Goal: Use online tool/utility: Utilize a website feature to perform a specific function

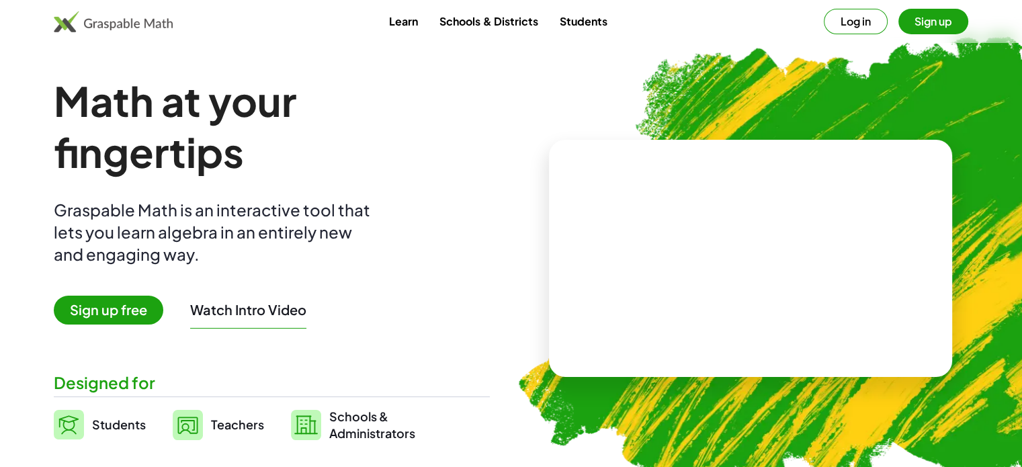
click at [850, 18] on button "Log in" at bounding box center [856, 22] width 64 height 26
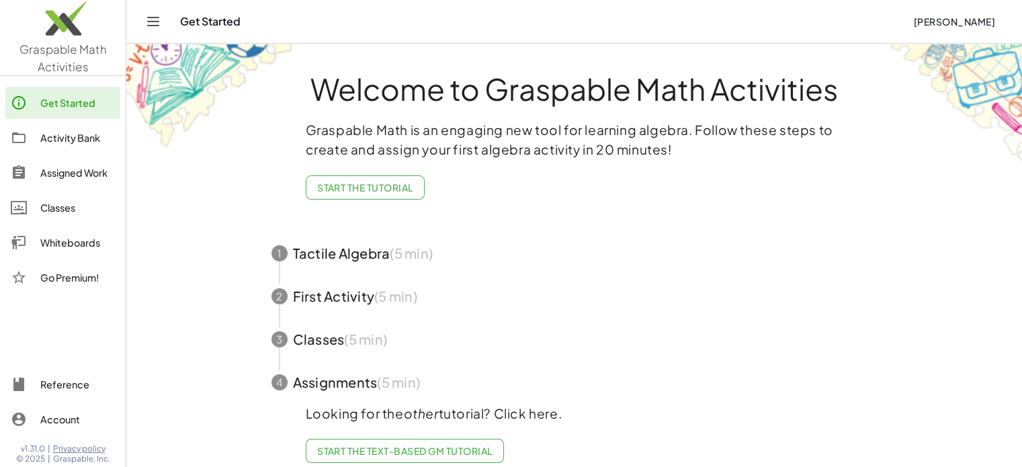
click at [486, 252] on span "button" at bounding box center [574, 253] width 639 height 43
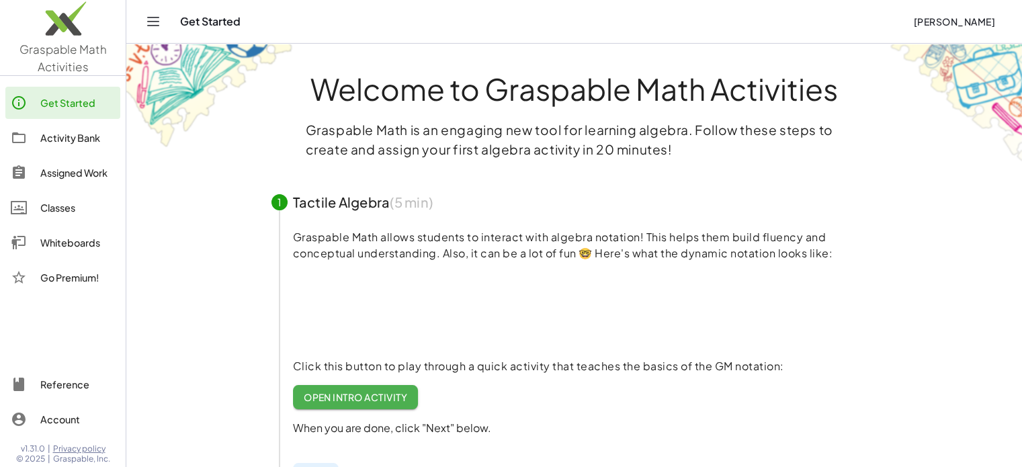
click at [339, 396] on span "Open Intro Activity" at bounding box center [356, 397] width 104 height 12
click at [87, 241] on div "Whiteboards" at bounding box center [77, 243] width 75 height 16
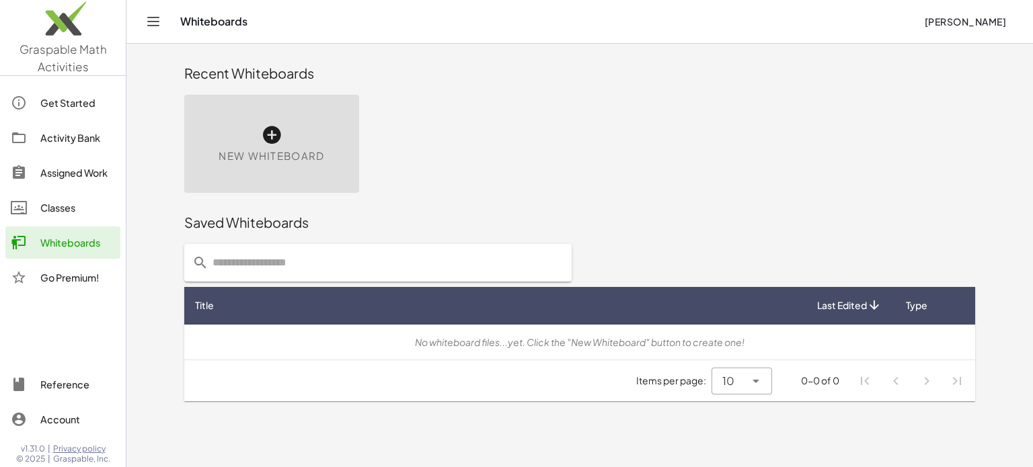
click at [282, 150] on span "New Whiteboard" at bounding box center [271, 156] width 106 height 15
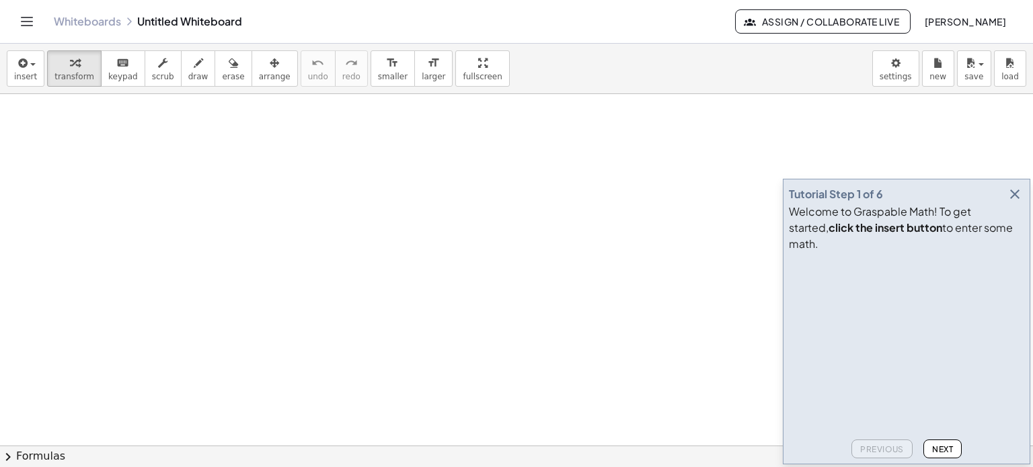
drag, startPoint x: 215, startPoint y: 15, endPoint x: 208, endPoint y: 21, distance: 8.6
click at [208, 21] on div "Whiteboards Untitled Whiteboard" at bounding box center [394, 21] width 681 height 13
click at [31, 74] on span "insert" at bounding box center [25, 76] width 23 height 9
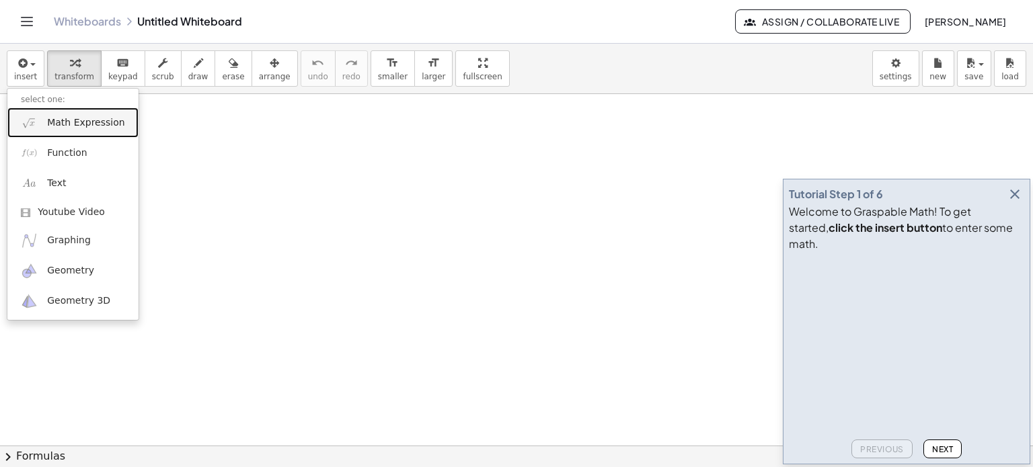
click at [55, 122] on span "Math Expression" at bounding box center [85, 122] width 77 height 13
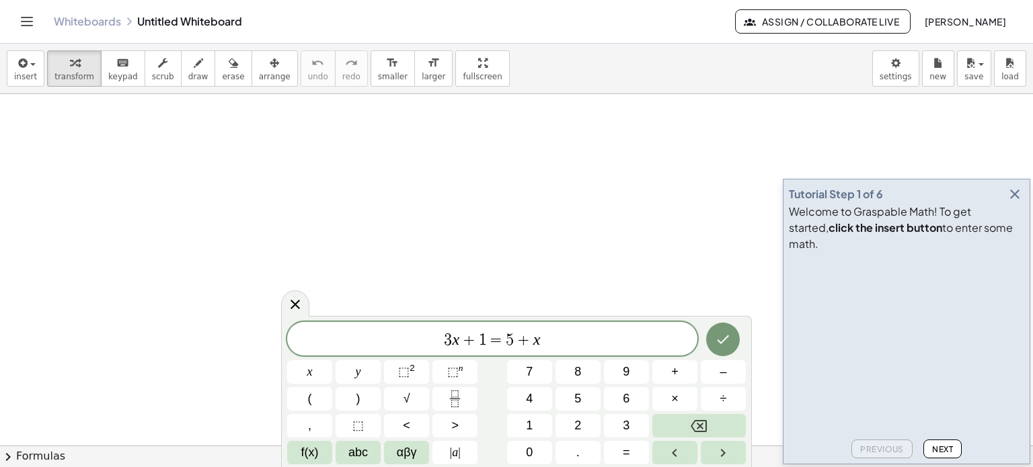
click at [938, 448] on span "Next" at bounding box center [942, 449] width 21 height 10
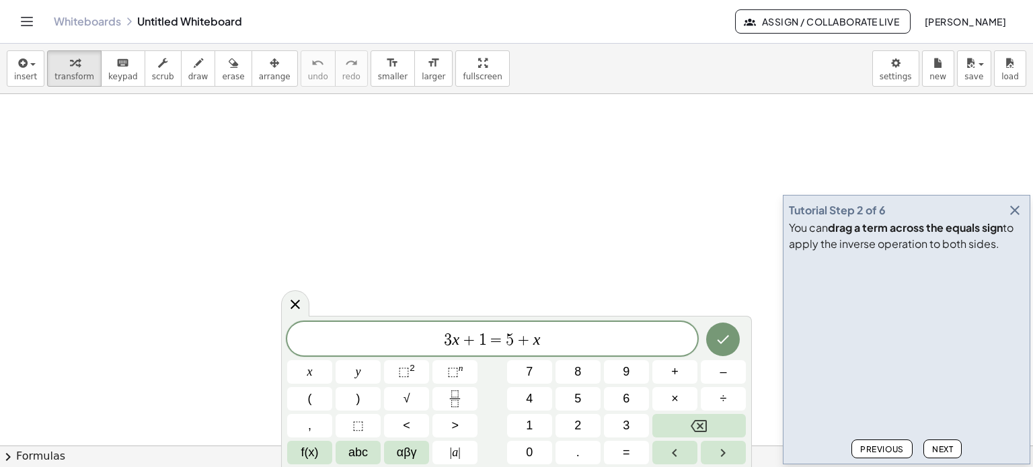
click at [938, 448] on span "Next" at bounding box center [942, 449] width 21 height 10
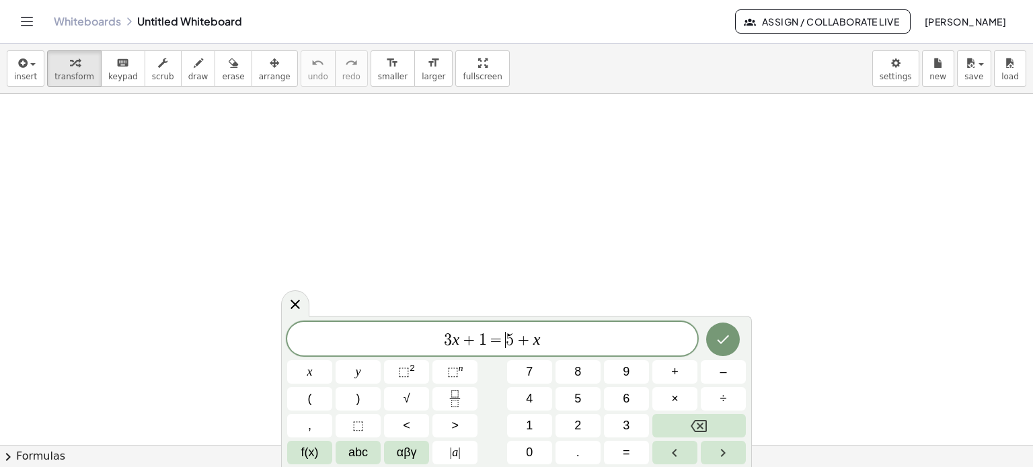
click at [500, 334] on span "=" at bounding box center [496, 340] width 19 height 16
click at [466, 341] on span "+" at bounding box center [468, 340] width 19 height 16
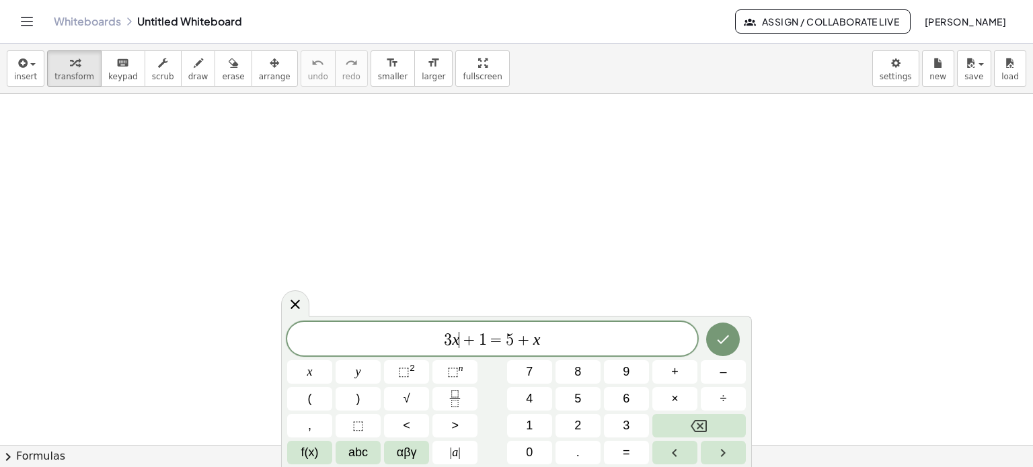
click at [466, 341] on span "+" at bounding box center [468, 340] width 19 height 16
drag, startPoint x: 586, startPoint y: 340, endPoint x: 386, endPoint y: 339, distance: 200.3
click at [386, 339] on span "3 x + 1 = 5 + x" at bounding box center [492, 340] width 410 height 19
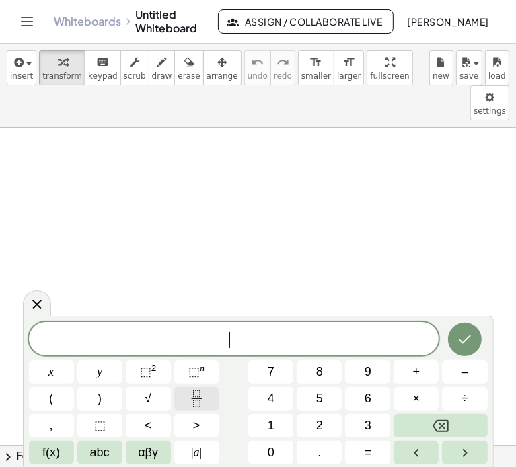
click at [195, 401] on icon "Fraction" at bounding box center [196, 399] width 17 height 17
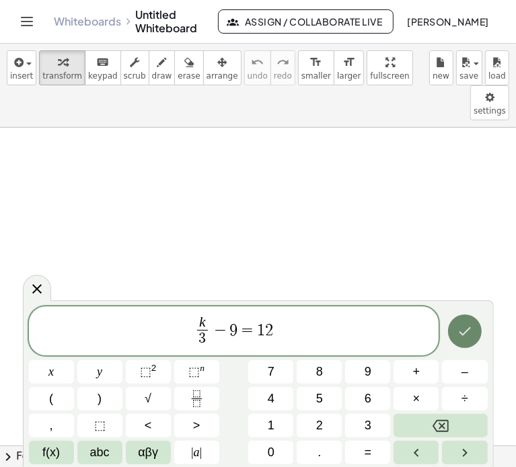
click at [470, 333] on icon "Done" at bounding box center [464, 331] width 16 height 16
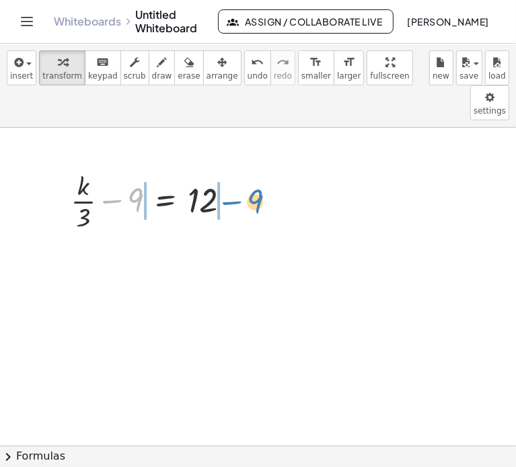
drag, startPoint x: 138, startPoint y: 161, endPoint x: 259, endPoint y: 162, distance: 120.3
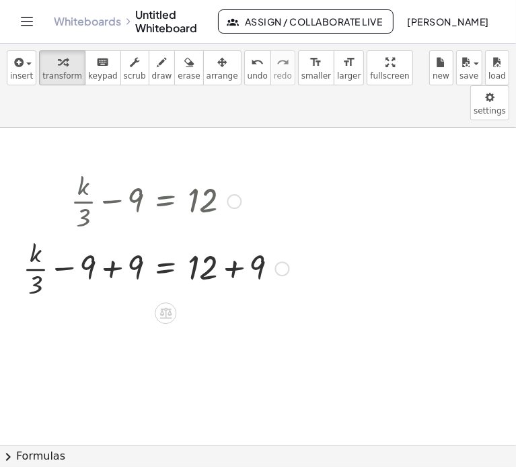
click at [165, 308] on icon at bounding box center [165, 313] width 12 height 11
click at [216, 307] on icon at bounding box center [219, 313] width 12 height 12
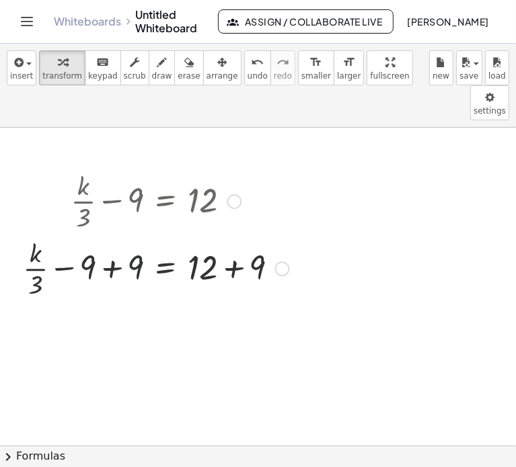
click at [143, 260] on div at bounding box center [155, 267] width 279 height 67
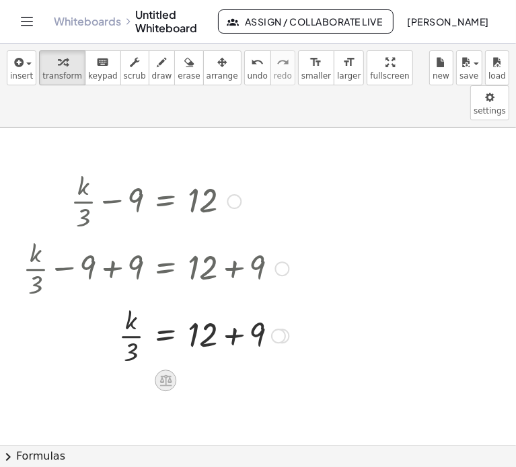
click at [167, 374] on icon at bounding box center [166, 381] width 14 height 14
click at [108, 371] on span "+" at bounding box center [112, 380] width 8 height 19
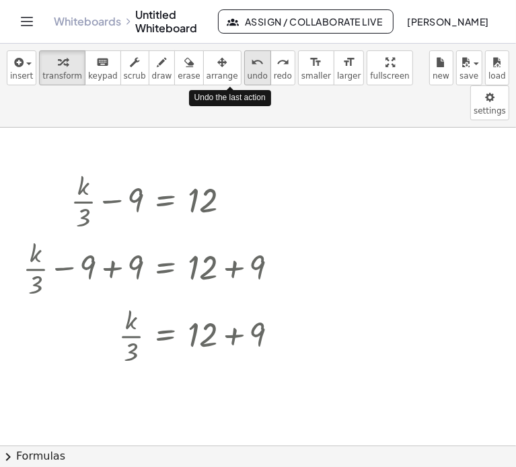
click at [251, 67] on icon "undo" at bounding box center [257, 62] width 13 height 16
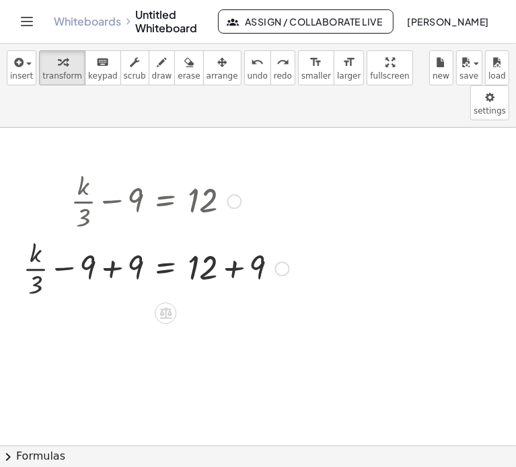
click at [110, 234] on div at bounding box center [155, 267] width 279 height 67
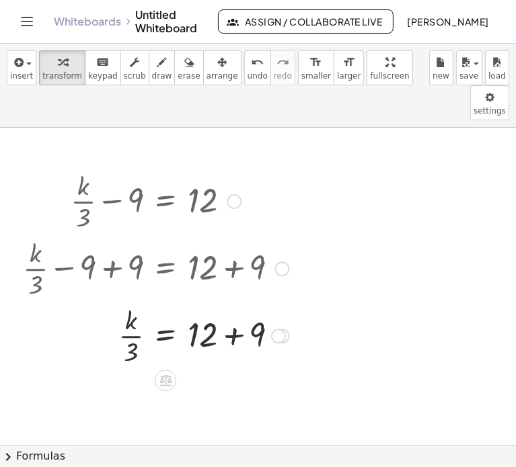
click at [231, 301] on div at bounding box center [155, 334] width 279 height 67
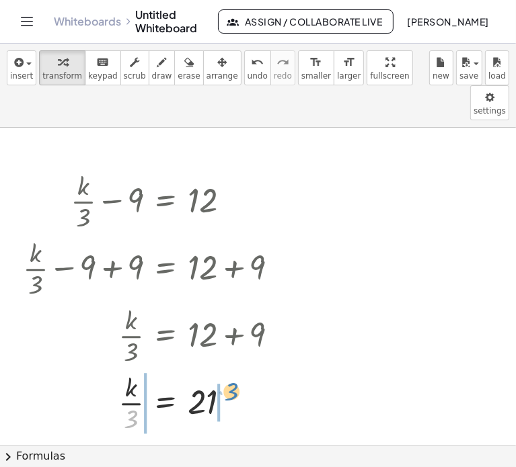
drag, startPoint x: 132, startPoint y: 387, endPoint x: 233, endPoint y: 359, distance: 104.5
click at [233, 368] on div at bounding box center [155, 401] width 279 height 67
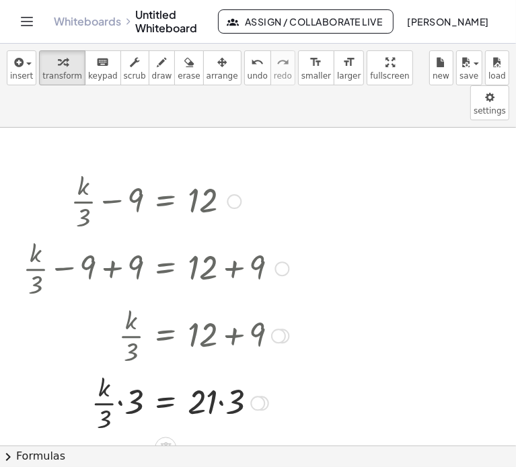
click at [116, 368] on div at bounding box center [155, 401] width 279 height 67
click at [124, 368] on div at bounding box center [155, 401] width 279 height 67
click at [134, 368] on div at bounding box center [155, 401] width 279 height 67
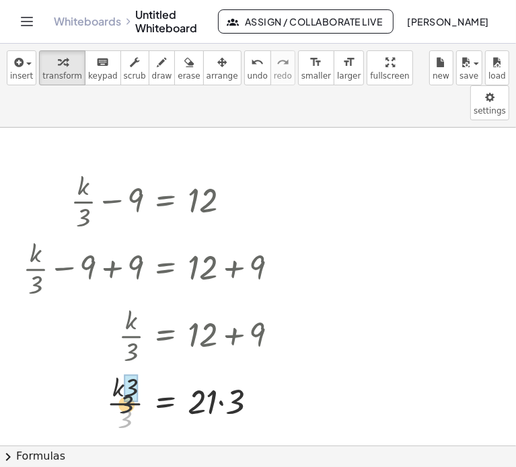
drag, startPoint x: 124, startPoint y: 387, endPoint x: 128, endPoint y: 354, distance: 32.5
click at [223, 379] on div at bounding box center [155, 402] width 279 height 46
click at [223, 380] on div at bounding box center [155, 402] width 279 height 44
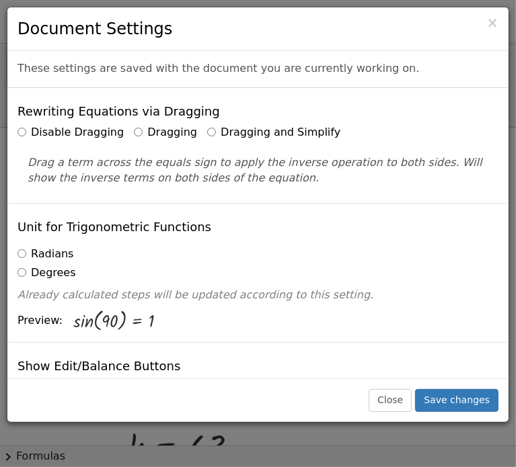
drag, startPoint x: 409, startPoint y: 71, endPoint x: 173, endPoint y: 142, distance: 245.6
click at [173, 142] on body "Graspable Math Activities Get Started Activity Bank Assigned Work Classes White…" at bounding box center [258, 233] width 516 height 467
click at [247, 0] on html "Graspable Math Activities Get Started Activity Bank Assigned Work Classes White…" at bounding box center [258, 233] width 516 height 467
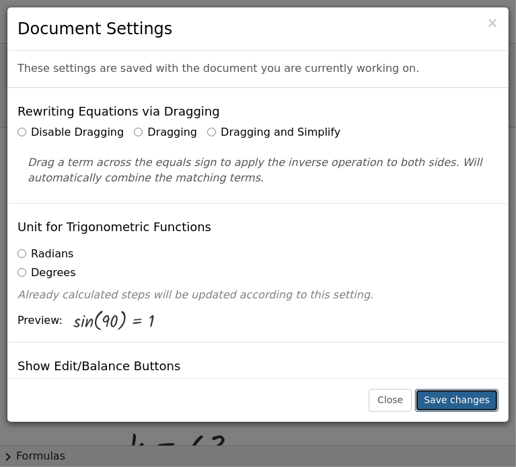
click at [460, 394] on button "Save changes" at bounding box center [456, 400] width 83 height 23
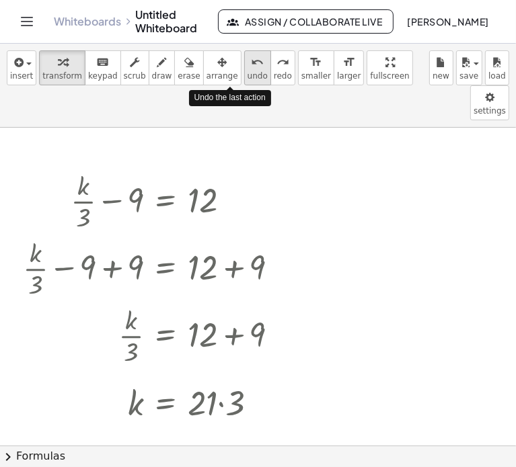
click at [251, 67] on icon "undo" at bounding box center [257, 62] width 13 height 16
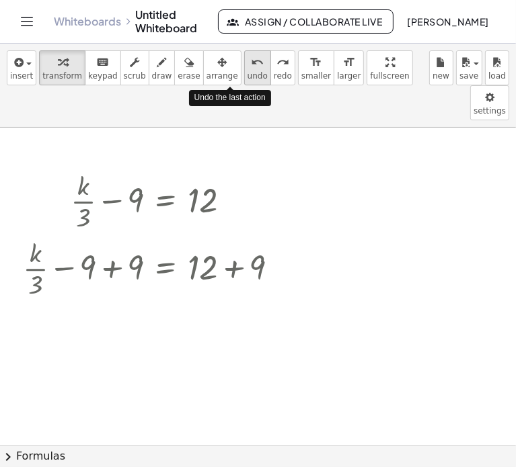
click at [251, 67] on icon "undo" at bounding box center [257, 62] width 13 height 16
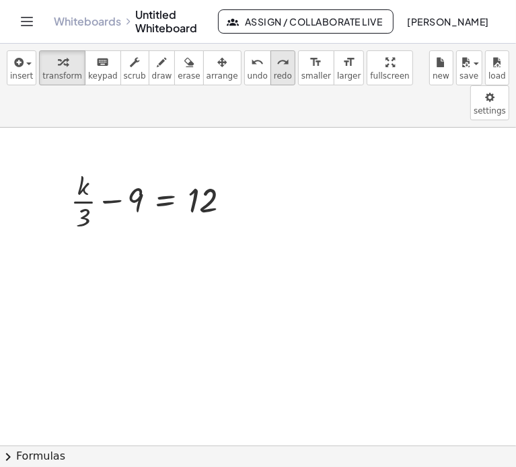
click at [270, 69] on button "redo redo" at bounding box center [282, 67] width 25 height 35
click at [137, 167] on div at bounding box center [156, 200] width 184 height 67
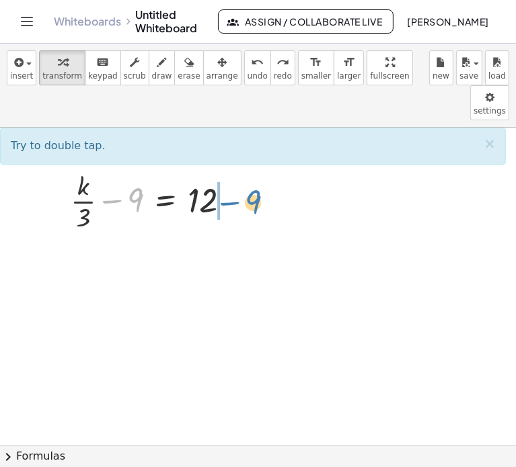
drag, startPoint x: 134, startPoint y: 159, endPoint x: 255, endPoint y: 161, distance: 121.7
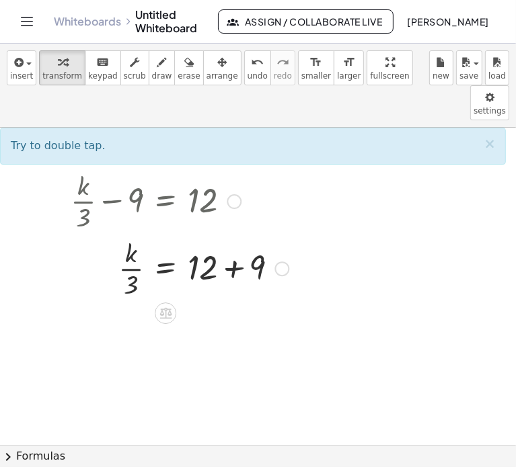
click at [233, 235] on div at bounding box center [179, 267] width 231 height 67
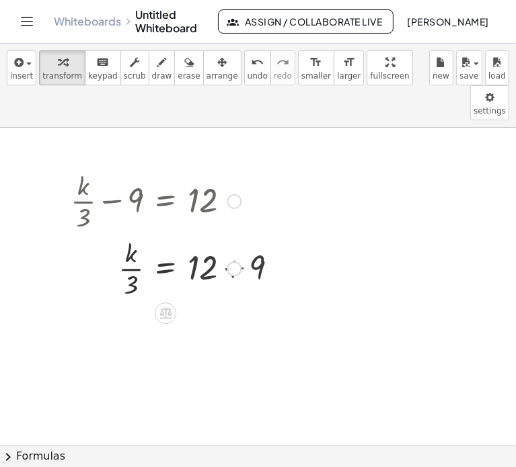
click at [165, 269] on div "· k · 3 9 = 12 + + 21" at bounding box center [165, 269] width 0 height 0
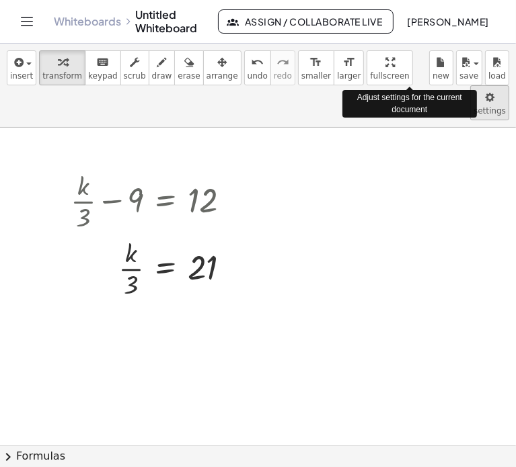
click at [409, 64] on body "Graspable Math Activities Get Started Activity Bank Assigned Work Classes White…" at bounding box center [258, 233] width 516 height 467
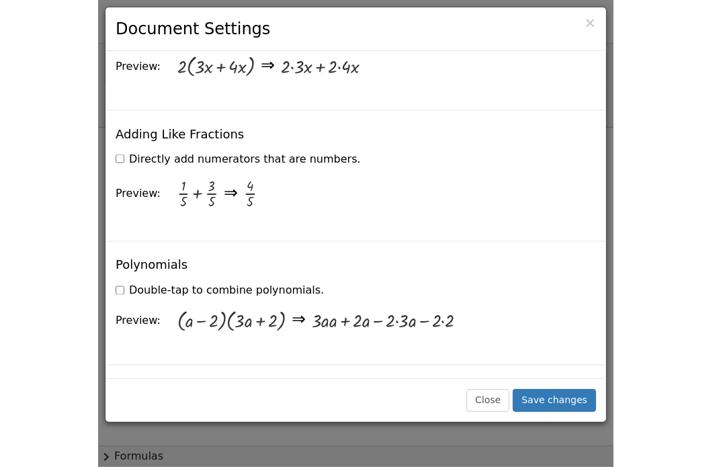
scroll to position [1105, 0]
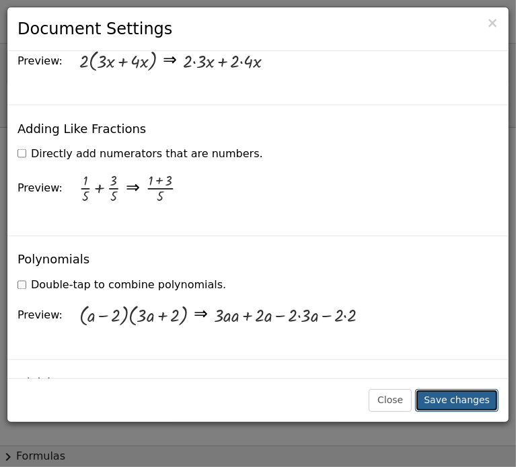
click at [463, 394] on button "Save changes" at bounding box center [456, 400] width 83 height 23
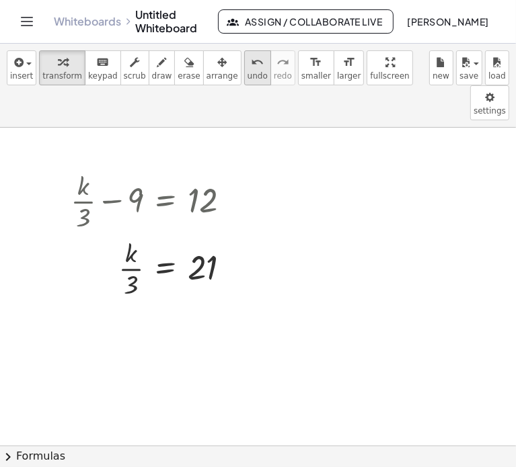
click at [251, 64] on icon "undo" at bounding box center [257, 62] width 13 height 16
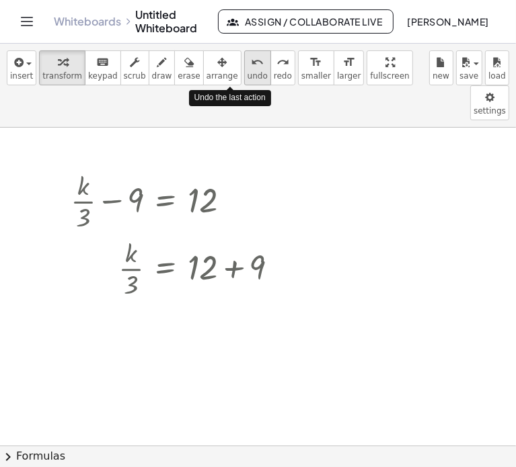
click at [251, 63] on icon "undo" at bounding box center [257, 62] width 13 height 16
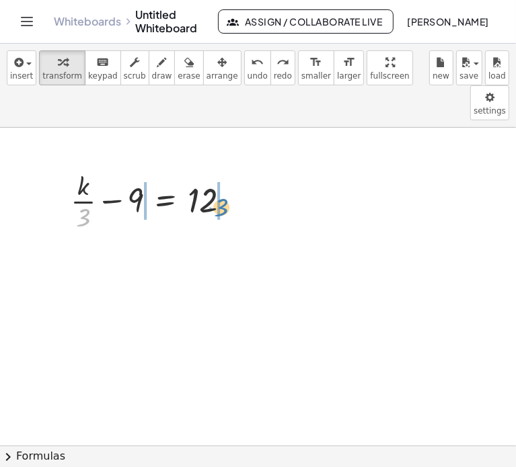
drag, startPoint x: 83, startPoint y: 179, endPoint x: 224, endPoint y: 167, distance: 141.0
click at [224, 167] on div at bounding box center [156, 200] width 184 height 67
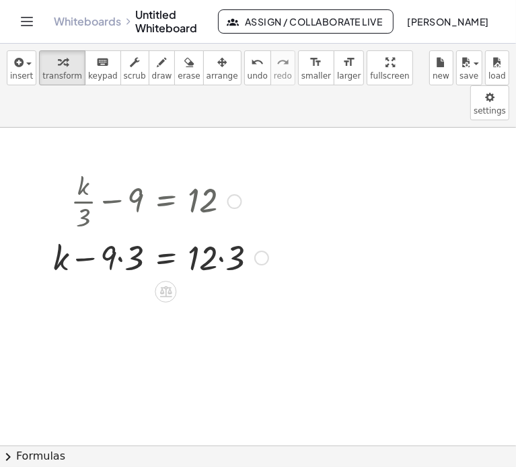
click at [132, 234] on div at bounding box center [160, 257] width 229 height 46
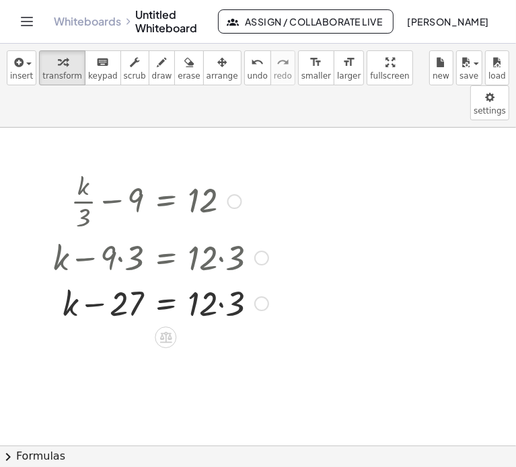
click at [220, 280] on div at bounding box center [160, 303] width 229 height 46
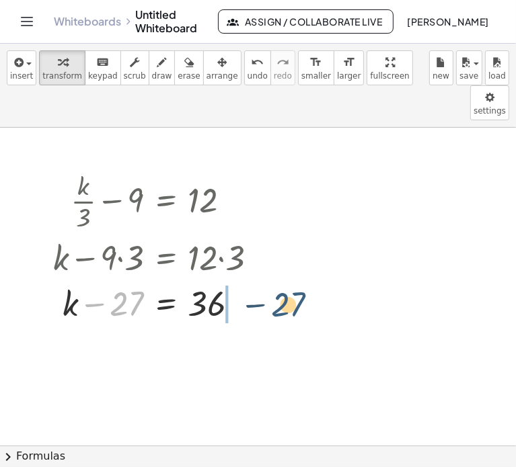
drag, startPoint x: 123, startPoint y: 268, endPoint x: 290, endPoint y: 269, distance: 167.4
click at [239, 296] on div at bounding box center [238, 303] width 15 height 15
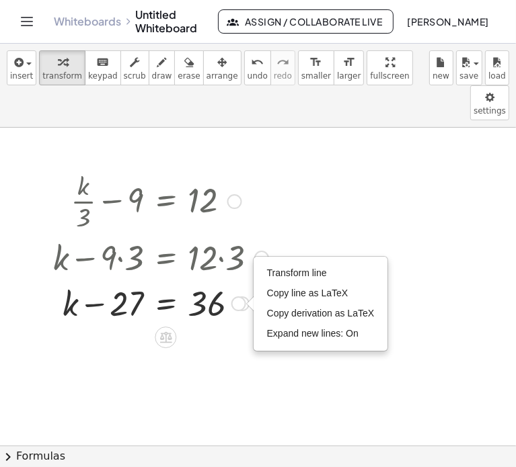
click at [239, 296] on div "Transform line Copy line as LaTeX Copy derivation as LaTeX Expand new lines: On" at bounding box center [238, 303] width 15 height 15
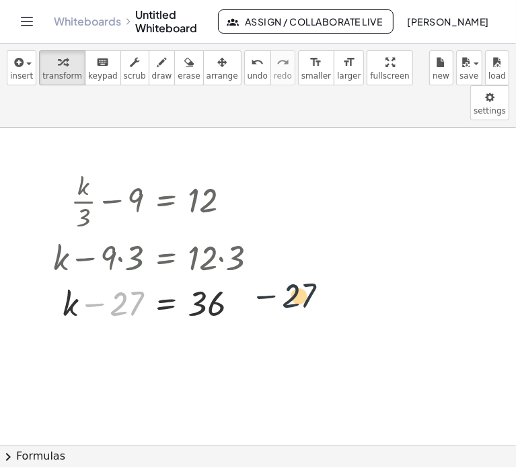
drag, startPoint x: 126, startPoint y: 264, endPoint x: 320, endPoint y: 251, distance: 194.7
drag, startPoint x: 126, startPoint y: 271, endPoint x: 255, endPoint y: 278, distance: 129.2
click at [255, 280] on div at bounding box center [160, 303] width 229 height 46
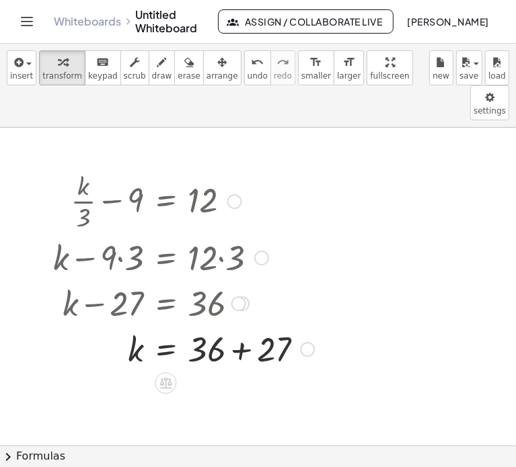
click at [309, 342] on div at bounding box center [307, 349] width 15 height 15
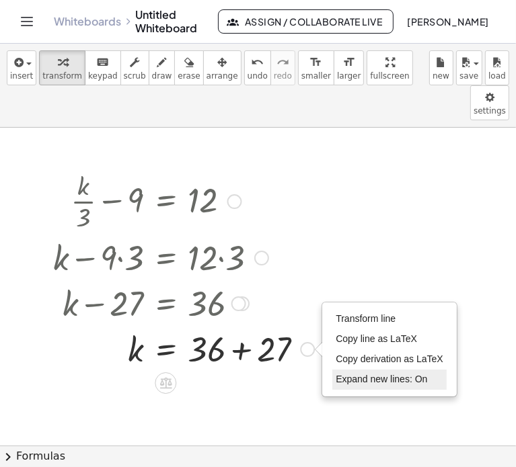
click at [353, 374] on span "Expand new lines: On" at bounding box center [380, 379] width 91 height 11
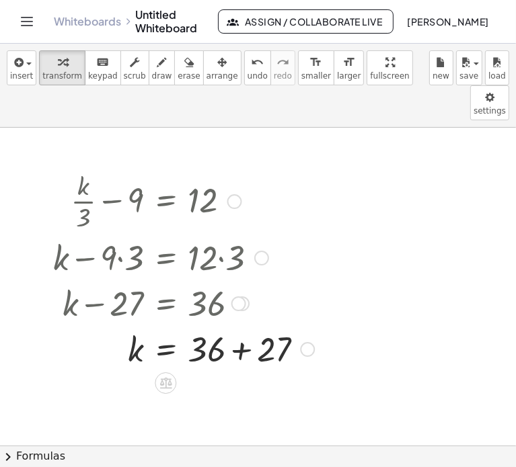
click at [309, 342] on div "Transform line Copy line as LaTeX Copy derivation as LaTeX Expand new lines: On" at bounding box center [307, 349] width 15 height 15
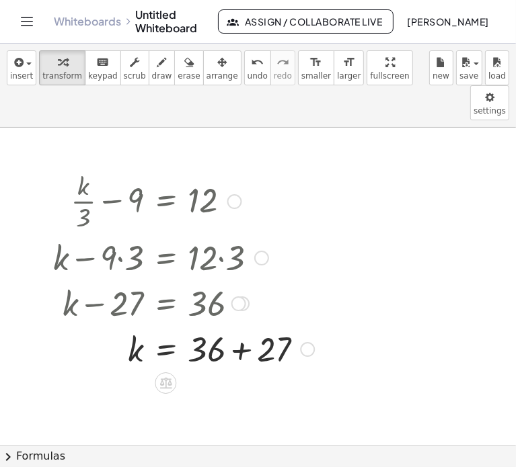
click at [238, 325] on div at bounding box center [183, 348] width 274 height 46
click at [238, 342] on div "Transform line Copy line as LaTeX Copy derivation as LaTeX Expand new lines: On" at bounding box center [242, 349] width 15 height 15
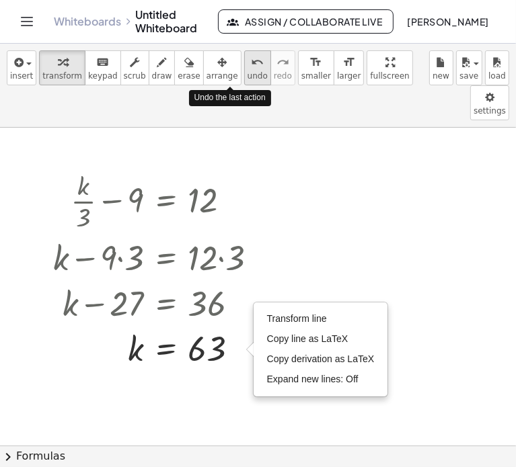
click at [251, 65] on icon "undo" at bounding box center [257, 62] width 13 height 16
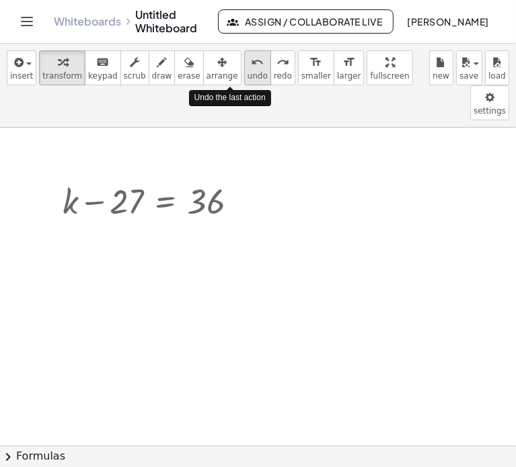
click at [251, 65] on icon "undo" at bounding box center [257, 62] width 13 height 16
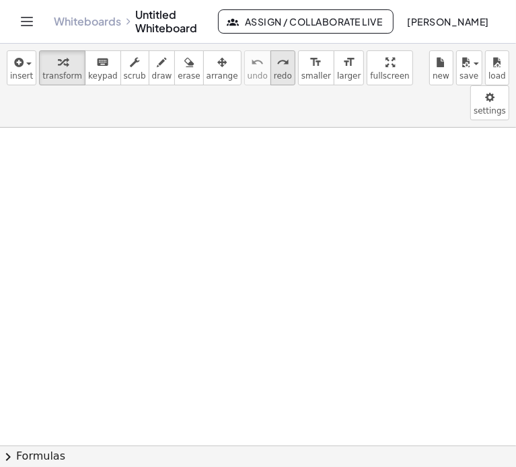
click at [276, 63] on icon "redo" at bounding box center [282, 62] width 13 height 16
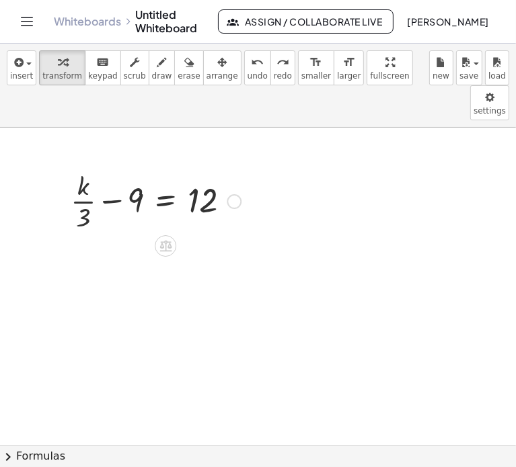
click at [236, 194] on div at bounding box center [234, 201] width 15 height 15
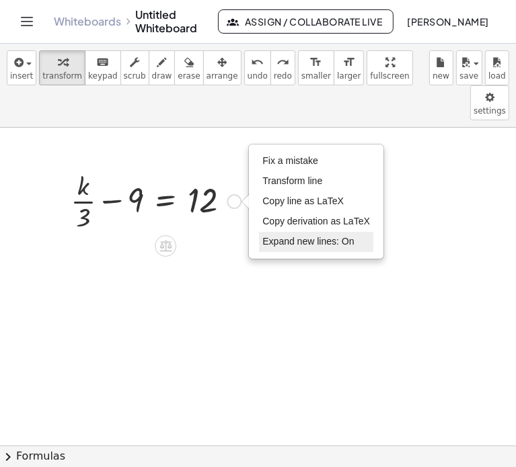
click at [307, 236] on span "Expand new lines: On" at bounding box center [307, 241] width 91 height 11
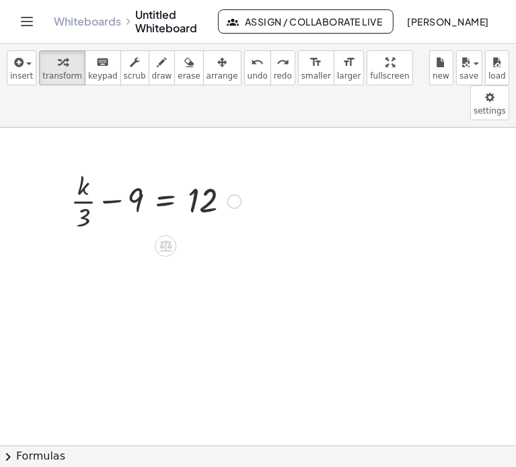
click at [233, 194] on div "Fix a mistake Transform line Copy line as LaTeX Copy derivation as LaTeX Expand…" at bounding box center [234, 201] width 15 height 15
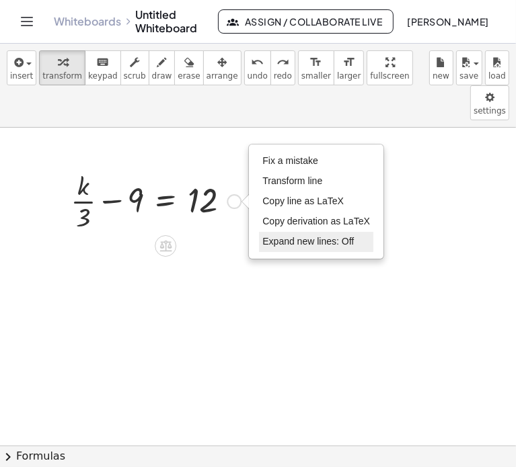
click at [306, 236] on span "Expand new lines: Off" at bounding box center [307, 241] width 91 height 11
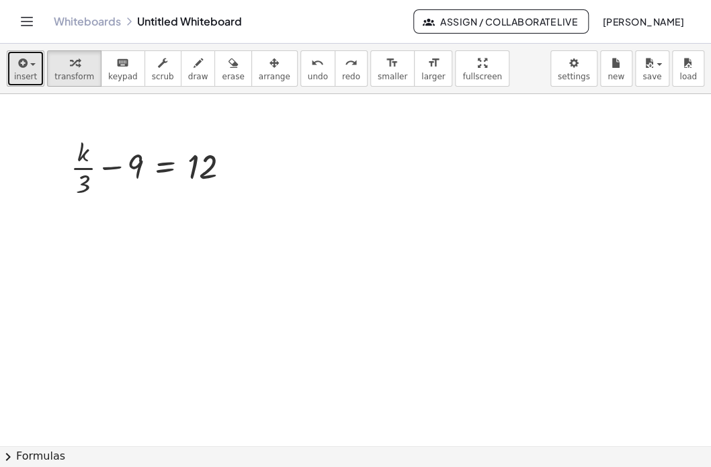
click at [21, 63] on icon "button" at bounding box center [21, 63] width 12 height 16
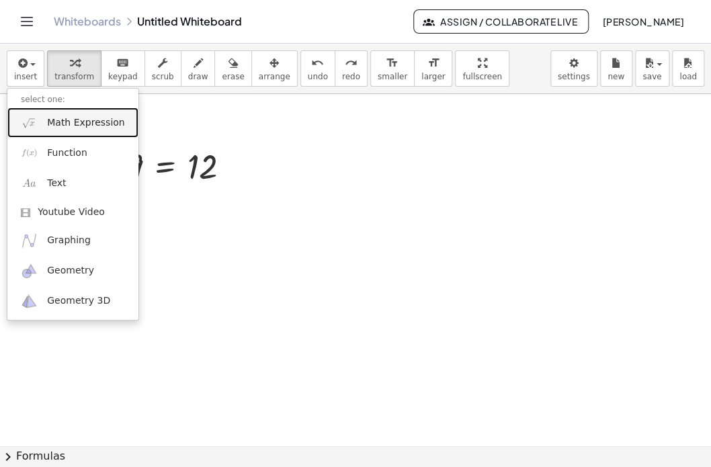
click at [79, 120] on span "Math Expression" at bounding box center [85, 122] width 77 height 13
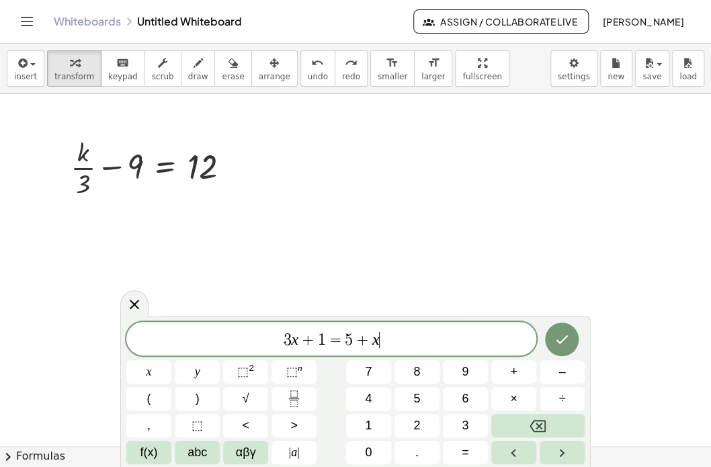
click at [348, 346] on span "5" at bounding box center [349, 340] width 8 height 16
click at [349, 349] on span "3 x + 1 = 5 ​ + x" at bounding box center [331, 340] width 410 height 19
drag, startPoint x: 349, startPoint y: 349, endPoint x: 547, endPoint y: 284, distance: 207.9
click at [547, 284] on body "Graspable Math Activities Get Started Activity Bank Assigned Work Classes White…" at bounding box center [355, 233] width 711 height 467
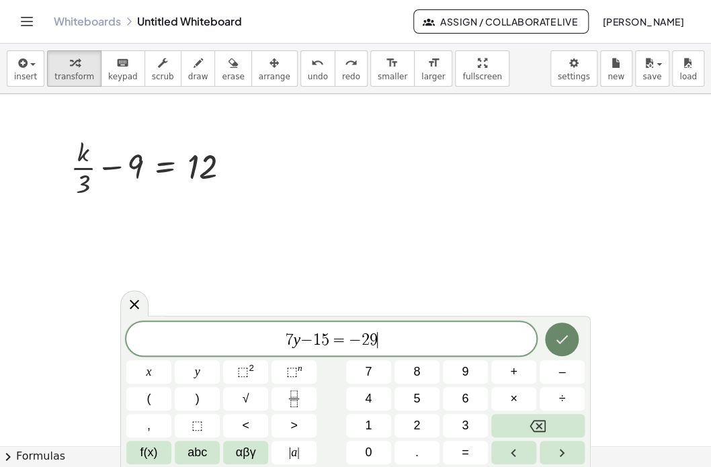
click at [561, 339] on icon "Done" at bounding box center [562, 339] width 16 height 16
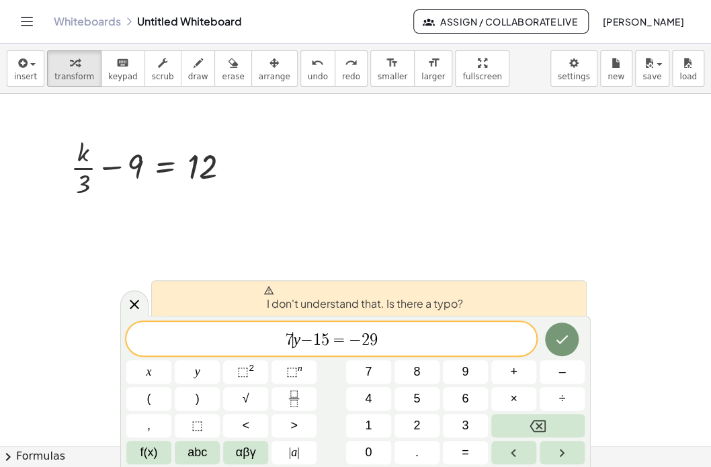
click at [296, 346] on var "y" at bounding box center [296, 339] width 7 height 17
click at [298, 341] on var "y" at bounding box center [296, 339] width 7 height 17
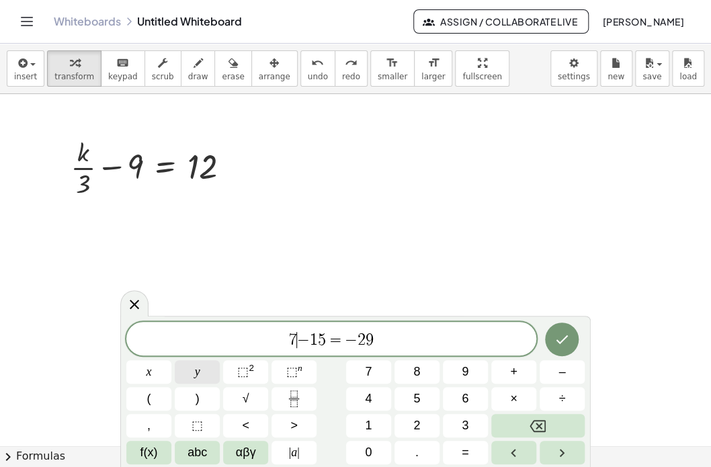
click at [188, 370] on button "y" at bounding box center [197, 372] width 45 height 24
click at [554, 344] on icon "Done" at bounding box center [562, 339] width 16 height 16
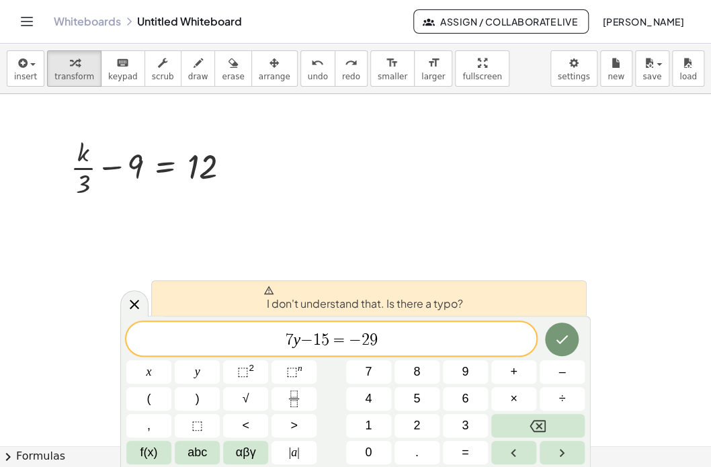
click at [425, 344] on span "7 y ​ − 1 5 = − 2 9" at bounding box center [331, 340] width 410 height 19
click at [346, 339] on span "=" at bounding box center [338, 340] width 19 height 16
click at [389, 334] on span "7 y − 1 5 = − 2 9 ​" at bounding box center [331, 340] width 410 height 19
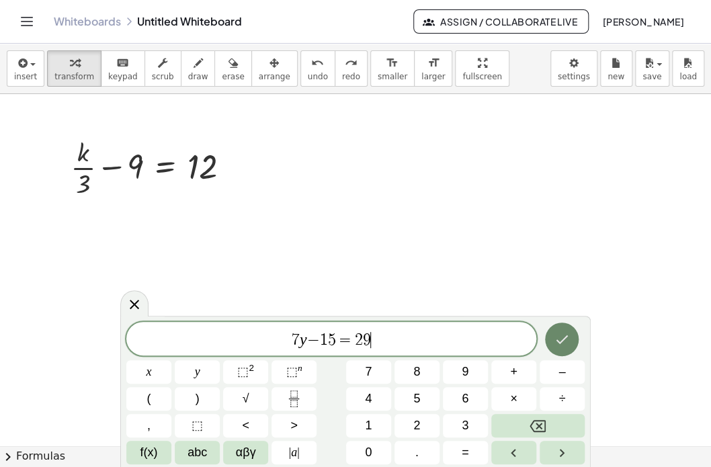
click at [567, 342] on icon "Done" at bounding box center [562, 339] width 16 height 16
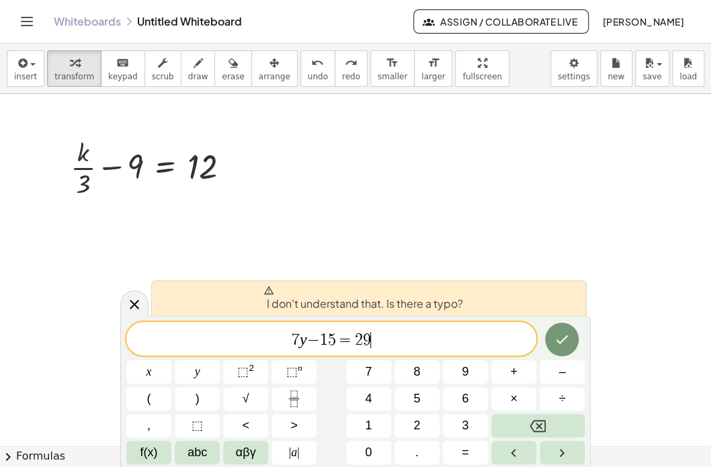
click at [426, 352] on div "7 y − 1 5 = 2 9 ​" at bounding box center [331, 339] width 410 height 34
click at [333, 340] on span "5" at bounding box center [332, 340] width 8 height 16
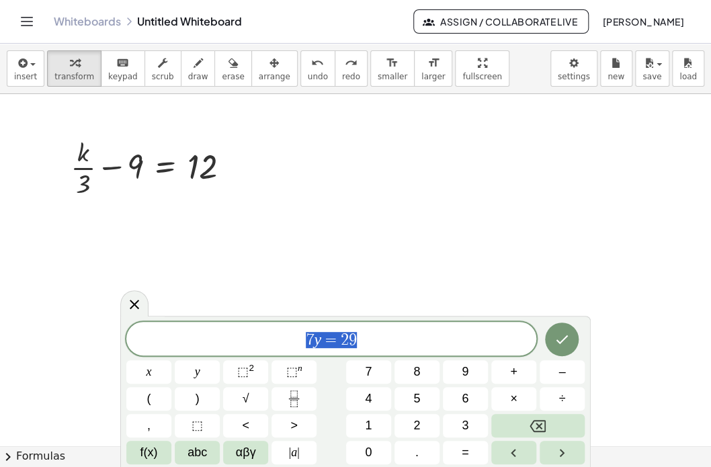
drag, startPoint x: 370, startPoint y: 341, endPoint x: 204, endPoint y: 346, distance: 166.8
click at [204, 346] on span "7 y = 2 9" at bounding box center [331, 340] width 410 height 19
click at [556, 338] on icon "Done" at bounding box center [562, 339] width 16 height 16
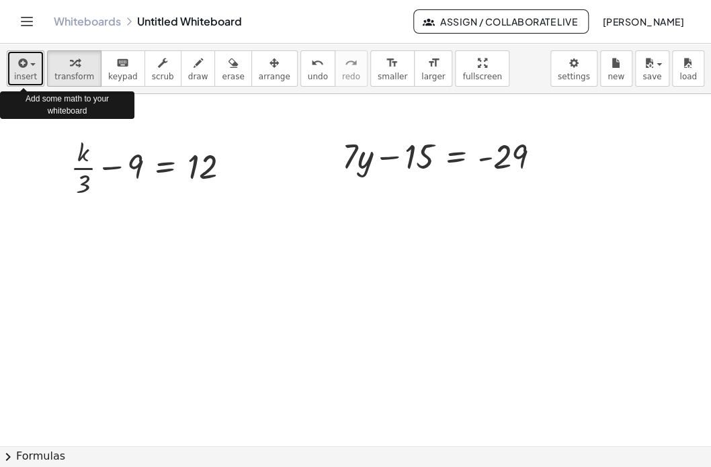
click at [22, 69] on icon "button" at bounding box center [21, 63] width 12 height 16
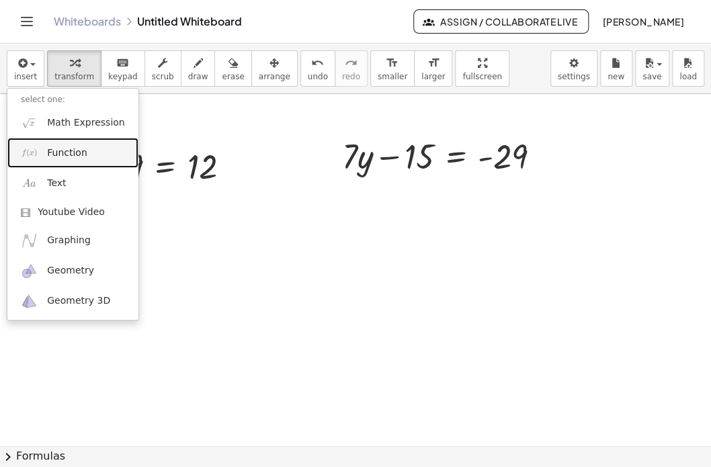
click at [86, 151] on link "Function" at bounding box center [72, 153] width 131 height 30
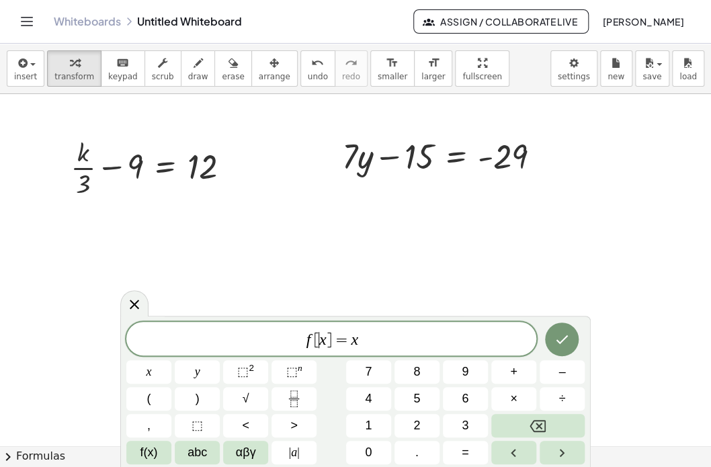
click at [320, 334] on var "x" at bounding box center [322, 339] width 7 height 17
drag, startPoint x: 358, startPoint y: 338, endPoint x: 187, endPoint y: 350, distance: 171.1
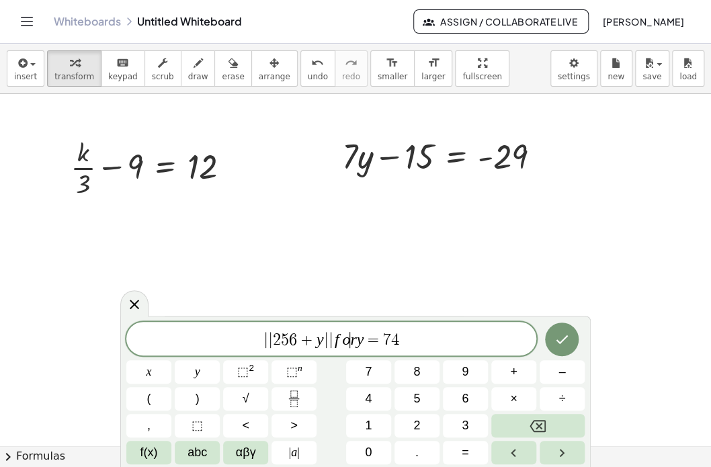
click at [347, 342] on var "o" at bounding box center [346, 339] width 8 height 17
drag, startPoint x: 335, startPoint y: 339, endPoint x: 431, endPoint y: 333, distance: 95.7
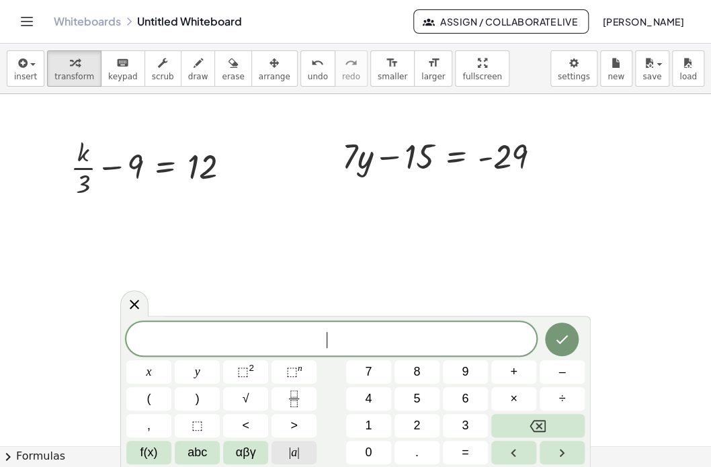
click at [296, 456] on span "| a |" at bounding box center [294, 453] width 11 height 18
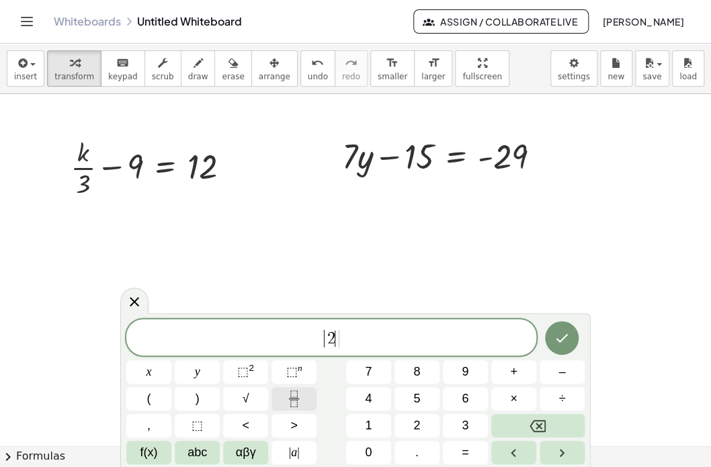
click at [287, 403] on icon "Fraction" at bounding box center [294, 399] width 17 height 17
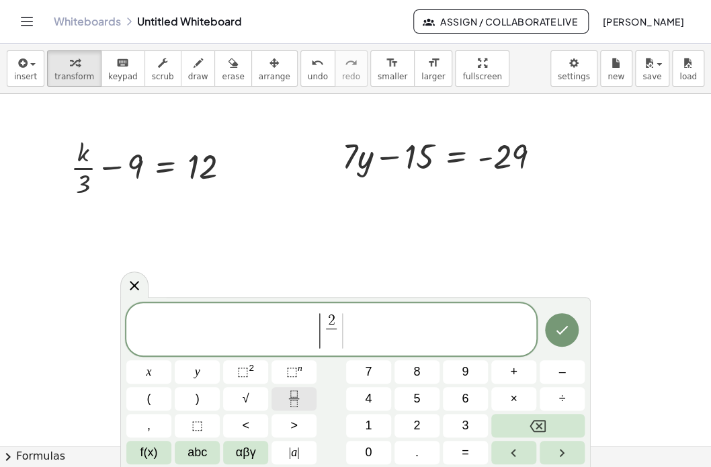
click at [287, 403] on icon "Fraction" at bounding box center [294, 399] width 17 height 17
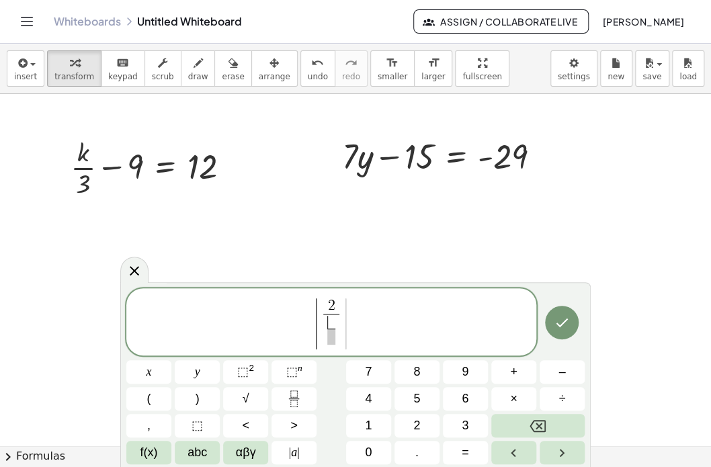
click at [358, 331] on span "| 2 ​ ​ ​ |" at bounding box center [331, 322] width 410 height 53
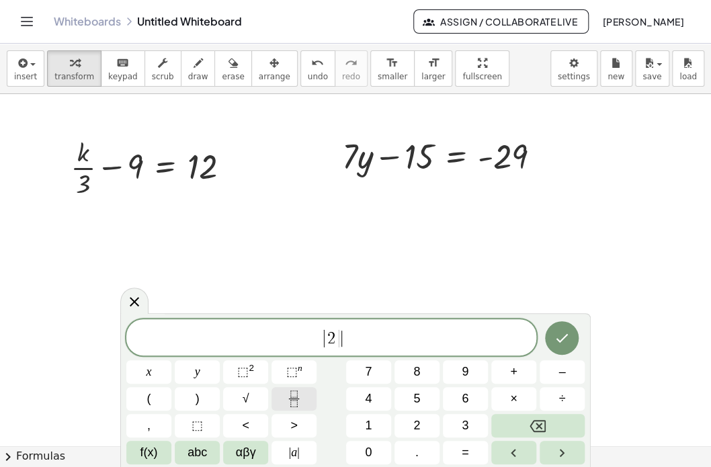
click at [312, 391] on button "Fraction" at bounding box center [294, 399] width 45 height 24
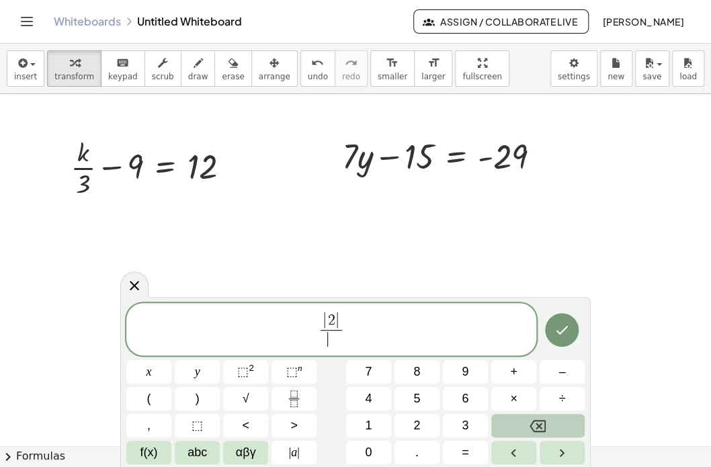
click at [534, 427] on icon "Backspace" at bounding box center [538, 426] width 16 height 16
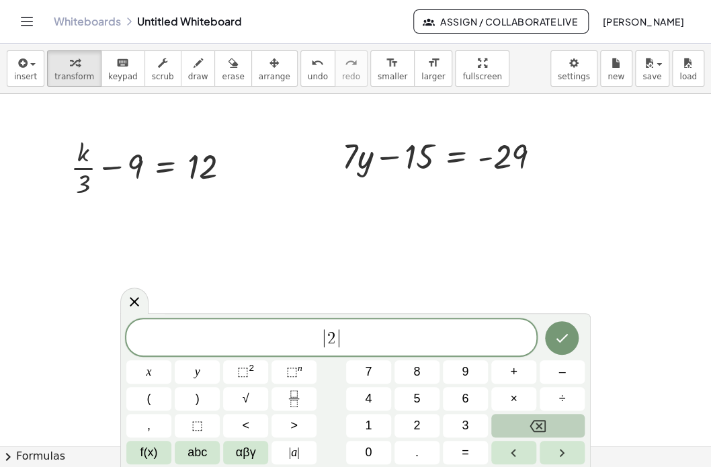
click at [533, 422] on icon "Backspace" at bounding box center [538, 426] width 16 height 12
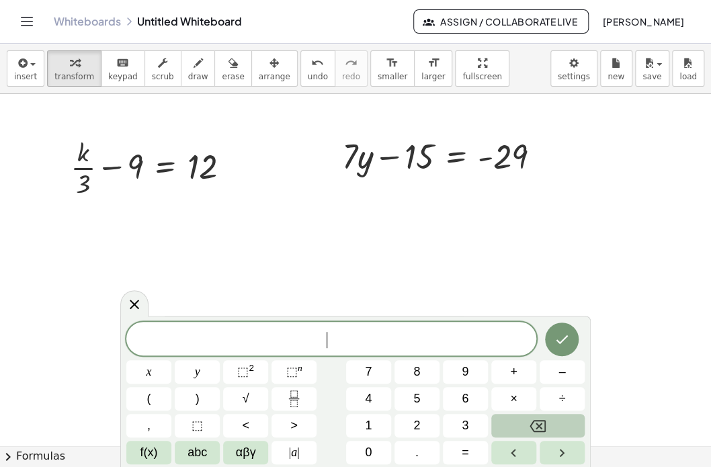
click at [533, 422] on icon "Backspace" at bounding box center [538, 426] width 16 height 12
click at [295, 450] on span "| a |" at bounding box center [294, 453] width 11 height 18
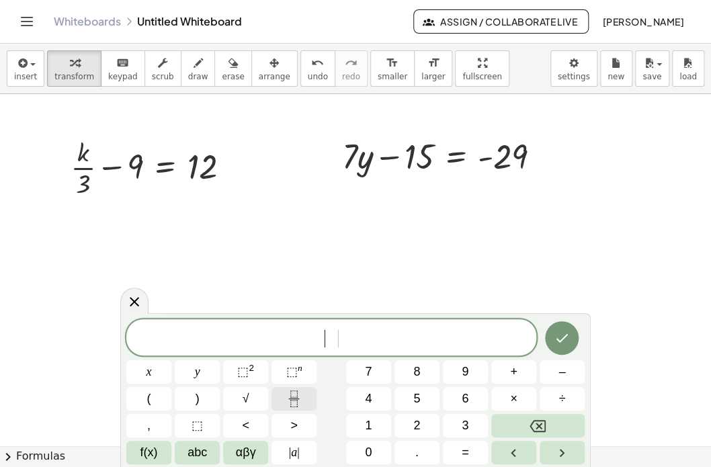
click at [290, 395] on icon "Fraction" at bounding box center [293, 394] width 7 height 7
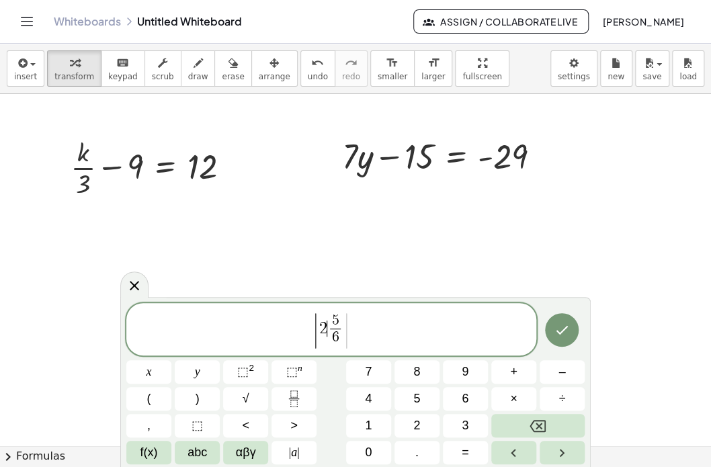
click at [350, 331] on span "| 2 ​ 5 6 ​ |" at bounding box center [331, 330] width 410 height 38
click at [292, 451] on span "| a |" at bounding box center [294, 453] width 11 height 18
click at [298, 451] on span "|" at bounding box center [298, 452] width 3 height 13
click at [430, 332] on span "| 2 5 6 ​ + y | ​" at bounding box center [331, 330] width 410 height 38
click at [378, 330] on span "| 2 5 6 ​ + y | = ​" at bounding box center [331, 330] width 410 height 38
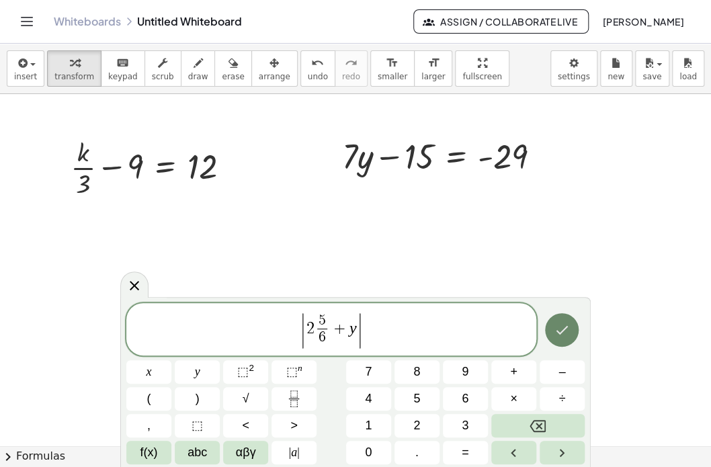
click at [558, 329] on icon "Done" at bounding box center [562, 330] width 16 height 16
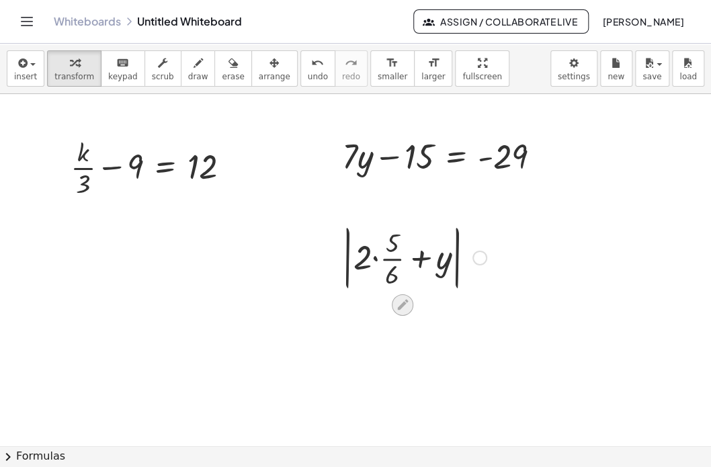
click at [403, 299] on icon at bounding box center [402, 305] width 14 height 14
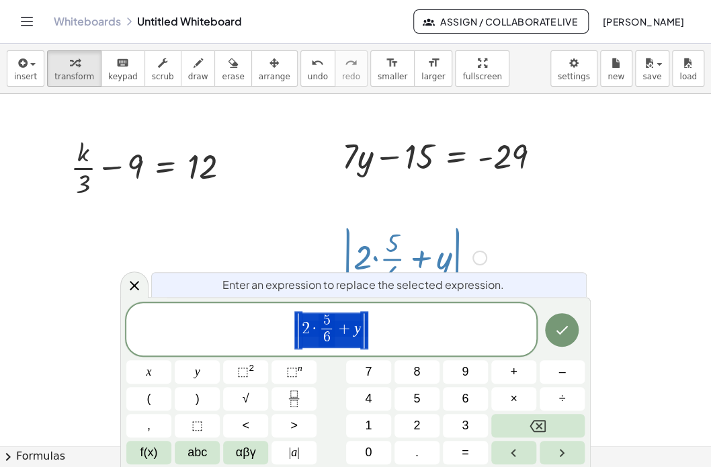
click at [521, 225] on div at bounding box center [355, 446] width 711 height 705
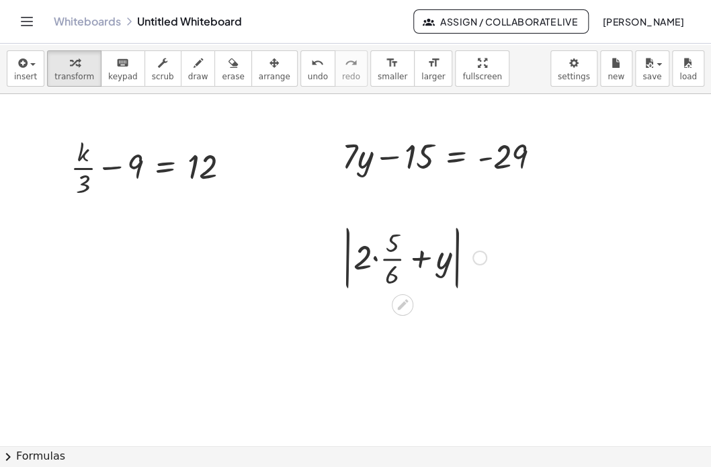
click at [480, 257] on div at bounding box center [480, 258] width 15 height 15
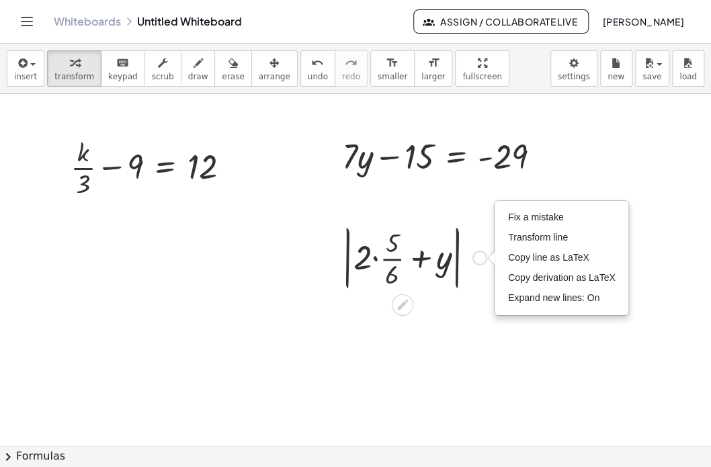
click at [480, 257] on div "Fix a mistake Transform line Copy line as LaTeX Copy derivation as LaTeX Expand…" at bounding box center [480, 258] width 15 height 15
click at [431, 317] on div at bounding box center [355, 446] width 711 height 705
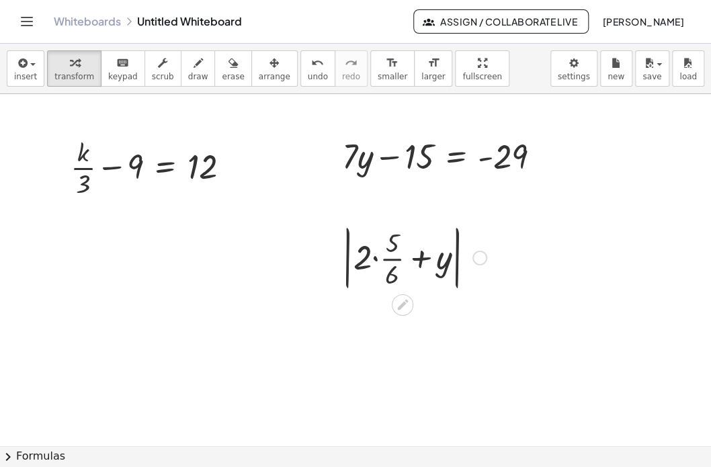
click at [444, 262] on div at bounding box center [414, 256] width 158 height 73
click at [478, 255] on div "Fix a mistake Transform line Copy line as LaTeX Copy derivation as LaTeX Expand…" at bounding box center [480, 258] width 15 height 15
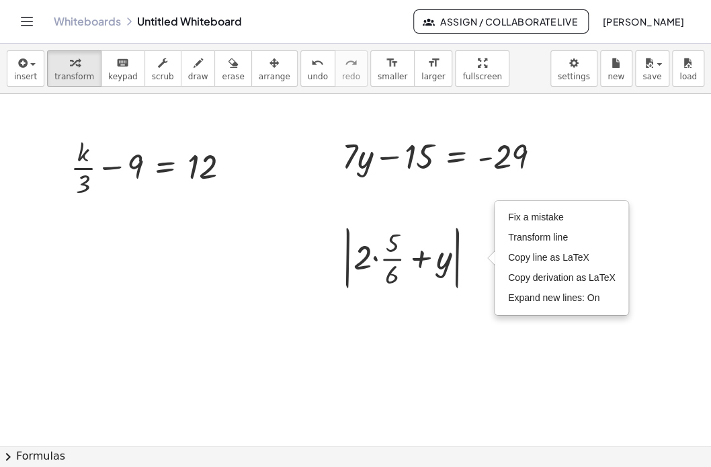
click at [443, 325] on div at bounding box center [355, 446] width 711 height 705
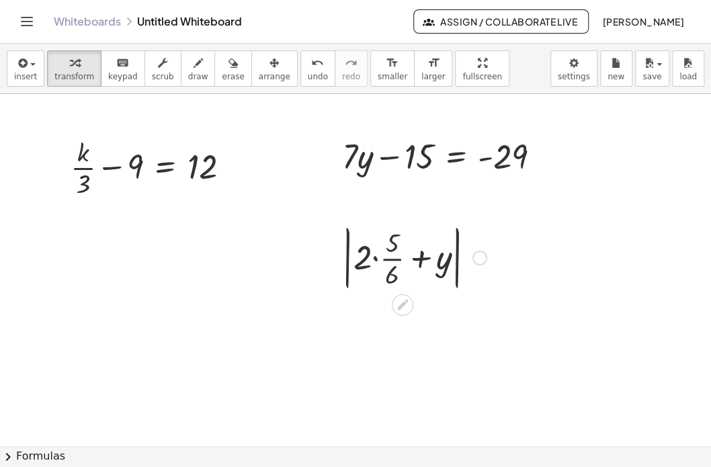
click at [383, 257] on div at bounding box center [414, 256] width 158 height 73
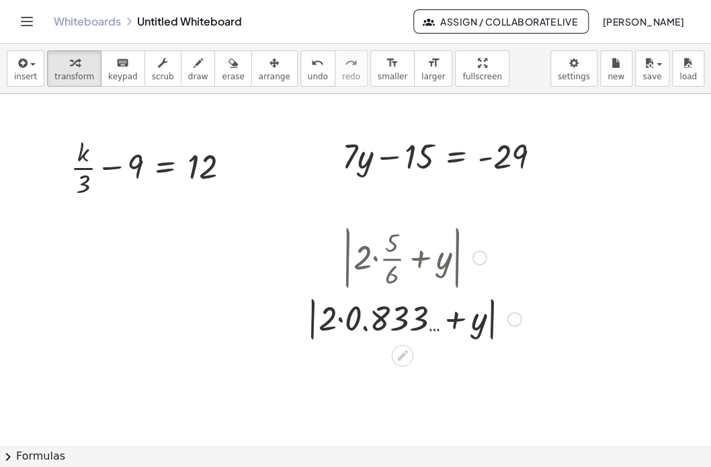
click at [365, 317] on div at bounding box center [414, 317] width 228 height 51
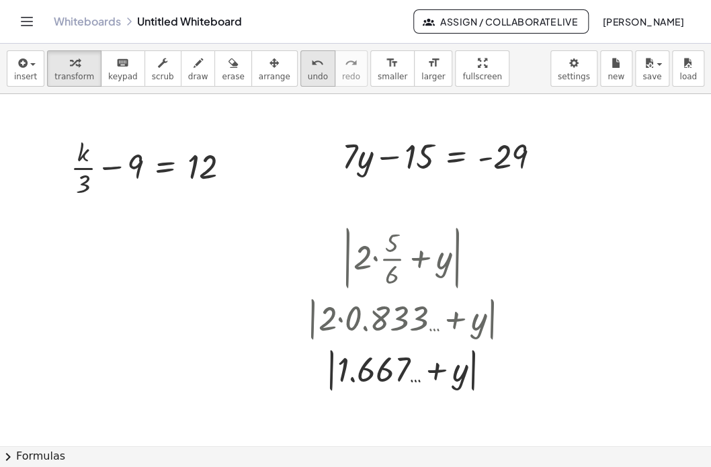
click at [308, 72] on span "undo" at bounding box center [318, 76] width 20 height 9
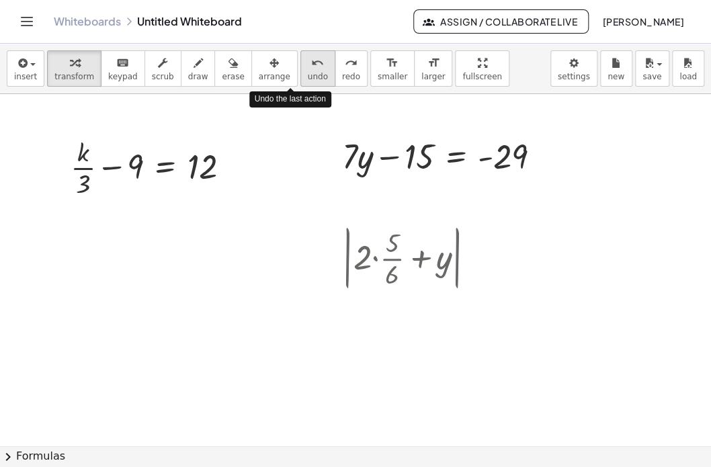
click at [308, 72] on span "undo" at bounding box center [318, 76] width 20 height 9
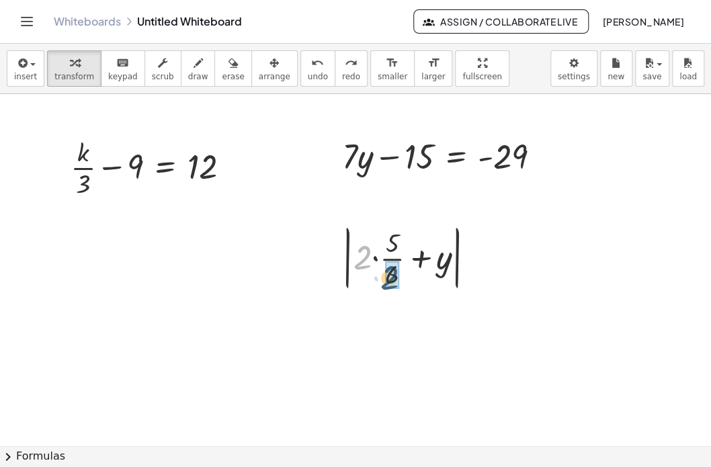
drag, startPoint x: 365, startPoint y: 259, endPoint x: 392, endPoint y: 280, distance: 33.6
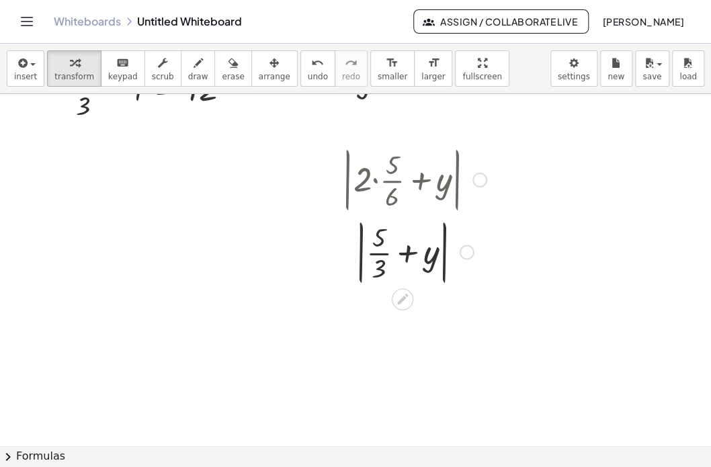
scroll to position [0, 0]
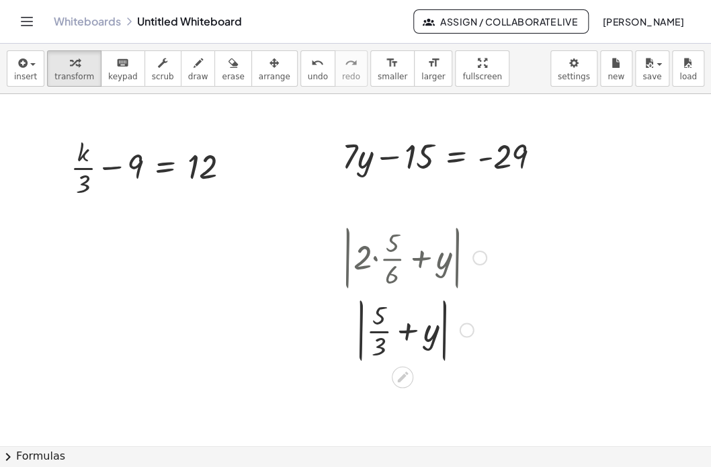
click at [409, 329] on div at bounding box center [414, 328] width 158 height 73
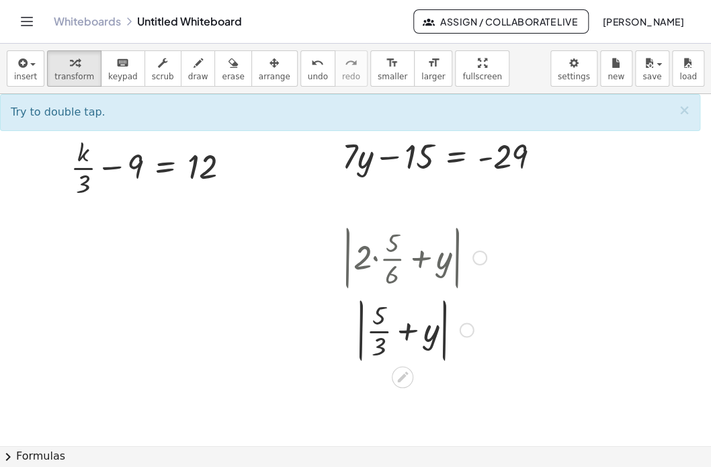
click at [405, 268] on div at bounding box center [414, 256] width 158 height 73
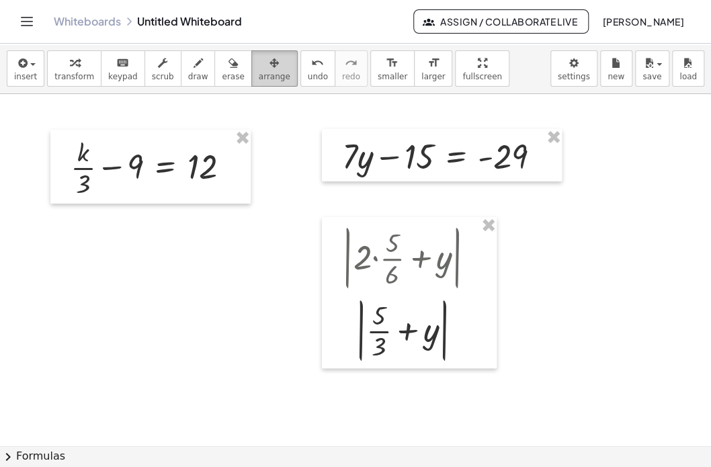
click at [259, 75] on span "arrange" at bounding box center [275, 76] width 32 height 9
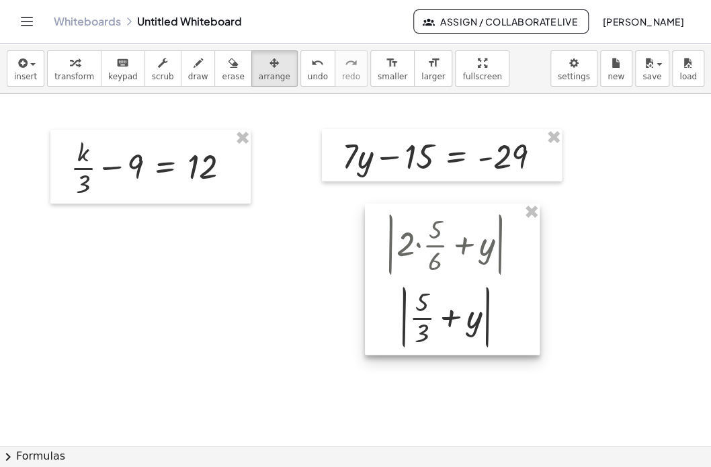
drag, startPoint x: 438, startPoint y: 233, endPoint x: 567, endPoint y: 178, distance: 140.4
click at [540, 204] on div at bounding box center [452, 279] width 175 height 151
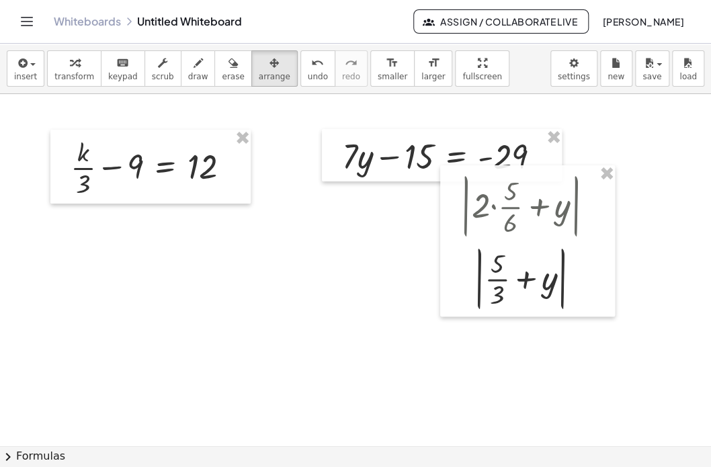
click at [471, 337] on div at bounding box center [355, 446] width 711 height 705
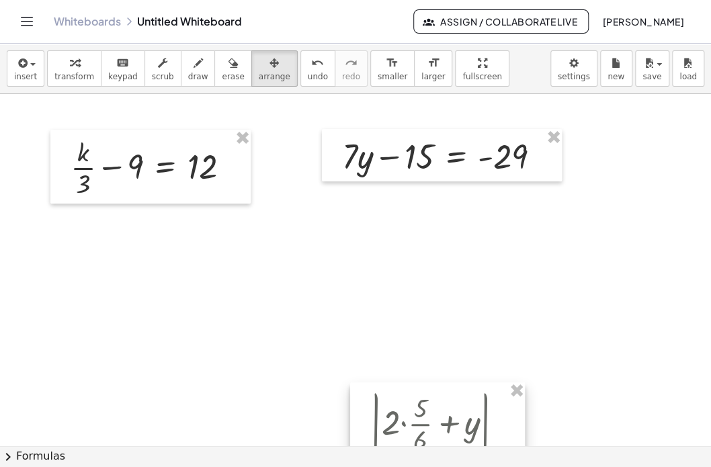
drag, startPoint x: 522, startPoint y: 174, endPoint x: 430, endPoint y: 416, distance: 258.7
click at [430, 416] on div at bounding box center [437, 458] width 175 height 151
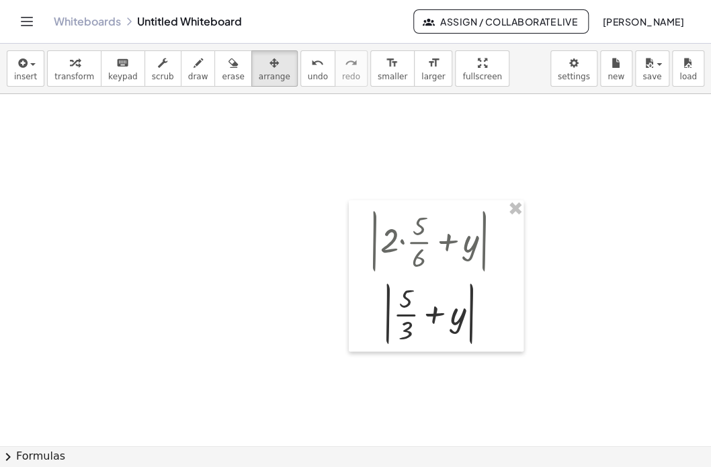
scroll to position [233, 0]
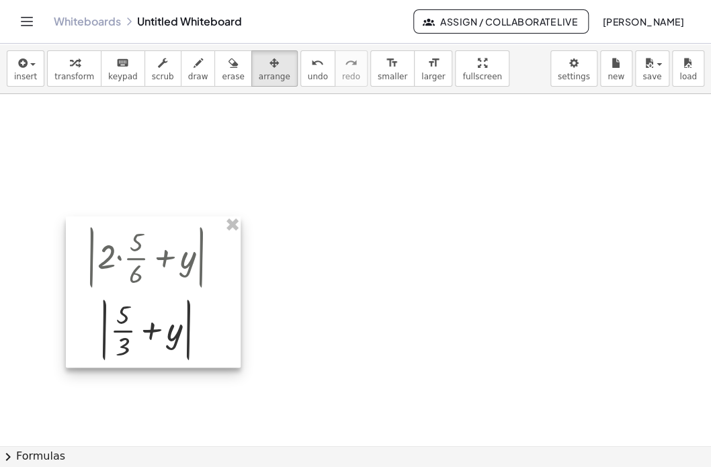
drag, startPoint x: 449, startPoint y: 194, endPoint x: 166, endPoint y: 233, distance: 285.6
click at [166, 233] on div at bounding box center [153, 291] width 175 height 151
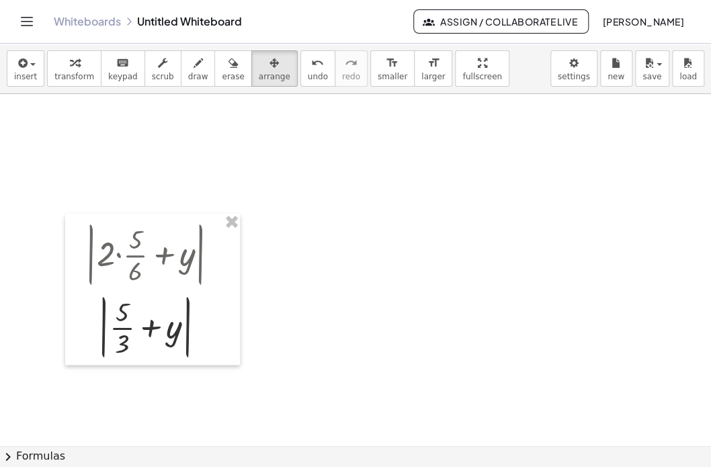
click at [283, 290] on div at bounding box center [355, 214] width 711 height 705
click at [319, 279] on div at bounding box center [355, 214] width 711 height 705
click at [259, 72] on span "arrange" at bounding box center [275, 76] width 32 height 9
click at [73, 61] on div "button" at bounding box center [74, 62] width 40 height 16
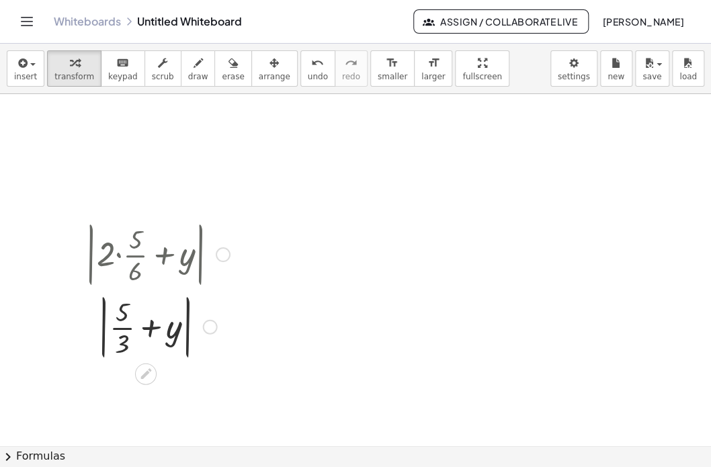
click at [169, 247] on div at bounding box center [158, 253] width 158 height 73
click at [32, 74] on span "insert" at bounding box center [25, 76] width 23 height 9
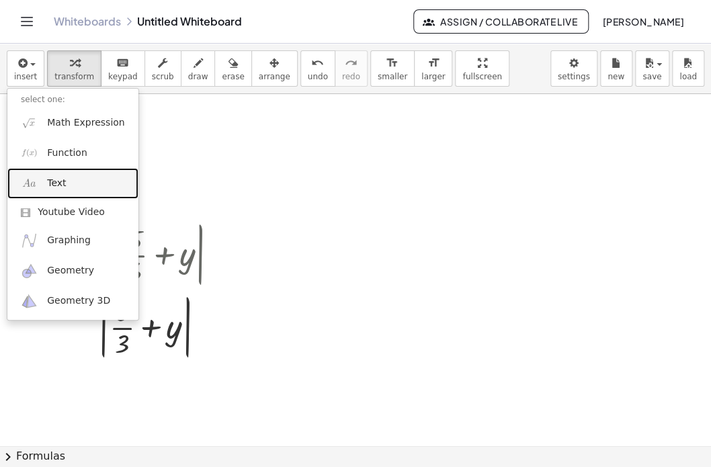
click at [62, 186] on span "Text" at bounding box center [56, 183] width 19 height 13
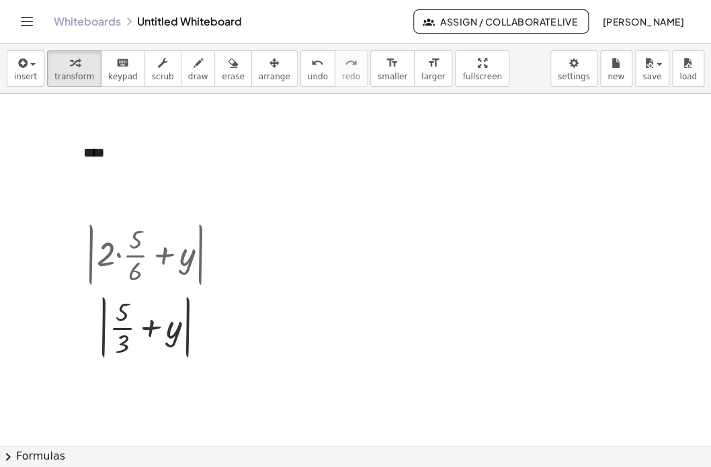
click at [328, 253] on div at bounding box center [355, 214] width 711 height 705
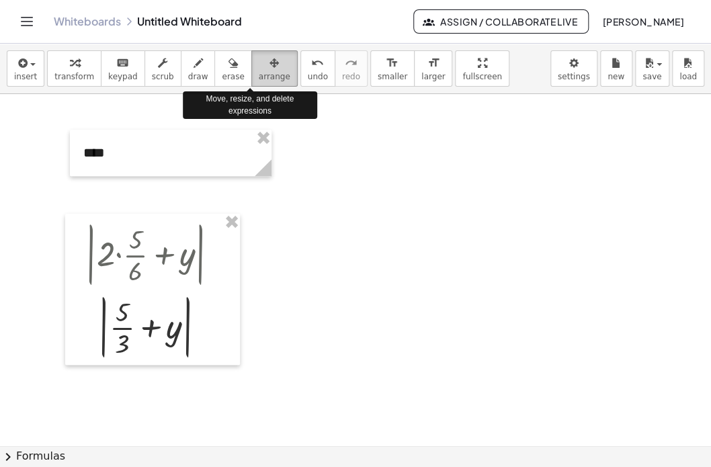
click at [259, 63] on div "button" at bounding box center [275, 62] width 32 height 16
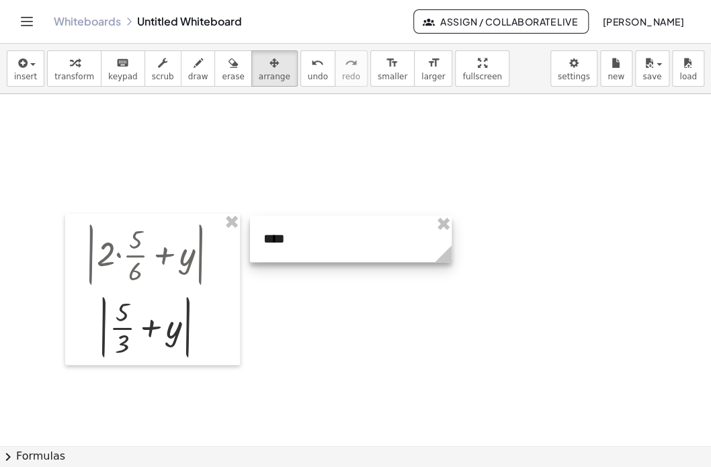
drag, startPoint x: 133, startPoint y: 147, endPoint x: 313, endPoint y: 231, distance: 198.5
click at [313, 231] on div at bounding box center [351, 239] width 202 height 46
click at [269, 241] on div at bounding box center [351, 236] width 202 height 46
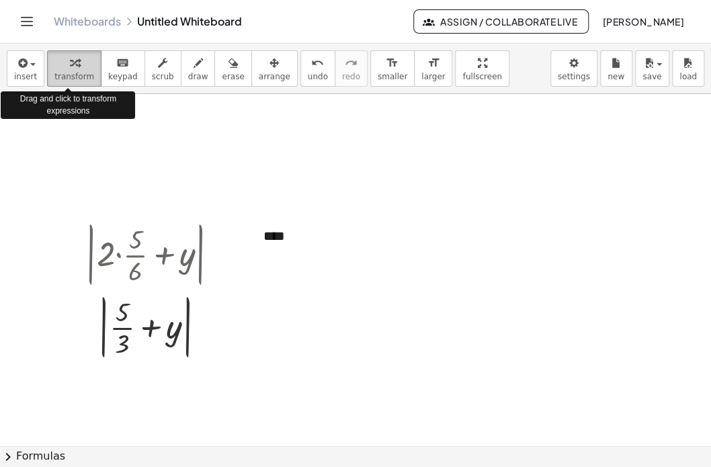
click at [75, 66] on div "button" at bounding box center [74, 62] width 40 height 16
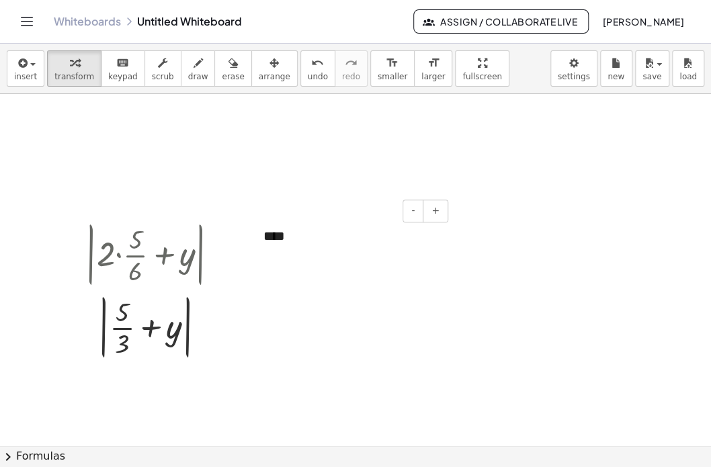
click at [275, 239] on div "****" at bounding box center [351, 236] width 202 height 46
click at [261, 238] on div at bounding box center [256, 236] width 13 height 46
click at [264, 236] on div "****" at bounding box center [351, 236] width 202 height 46
click at [341, 167] on div at bounding box center [355, 214] width 711 height 705
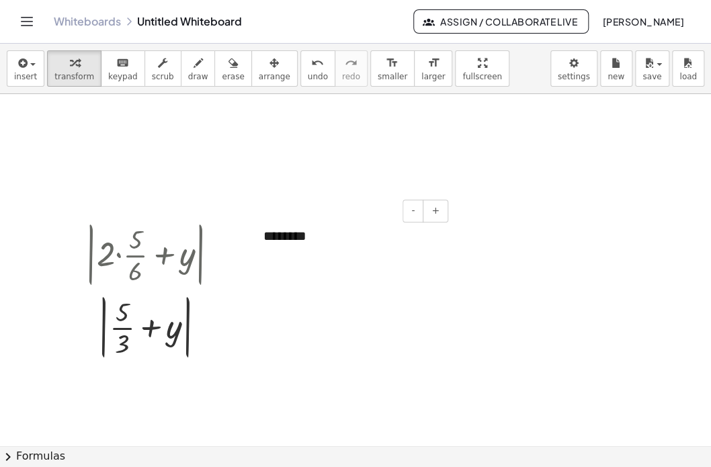
click at [335, 228] on div "********" at bounding box center [351, 236] width 202 height 46
click at [259, 66] on div "button" at bounding box center [275, 62] width 32 height 16
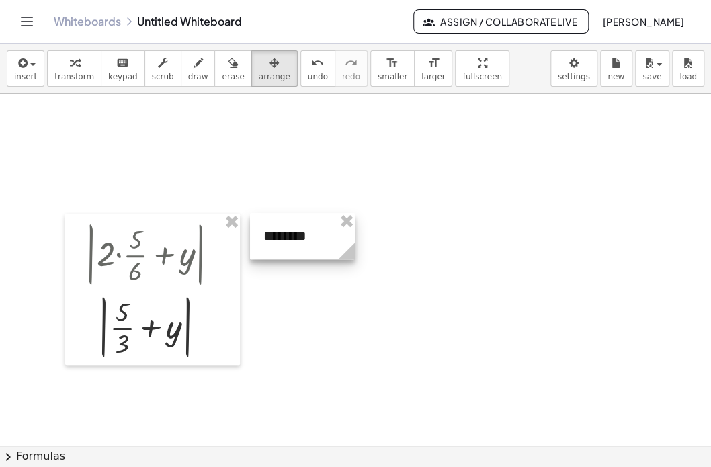
drag, startPoint x: 446, startPoint y: 254, endPoint x: 347, endPoint y: 247, distance: 99.8
click at [347, 247] on icon at bounding box center [346, 251] width 17 height 17
click at [303, 169] on div at bounding box center [355, 214] width 711 height 705
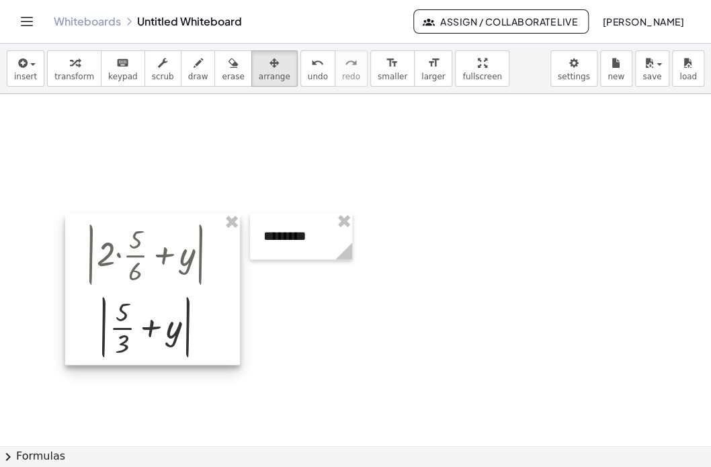
click at [150, 274] on div at bounding box center [152, 289] width 175 height 151
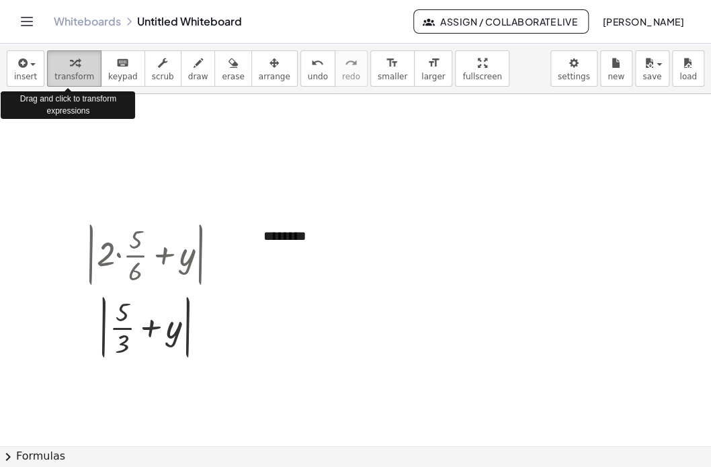
click at [70, 63] on icon "button" at bounding box center [74, 63] width 9 height 16
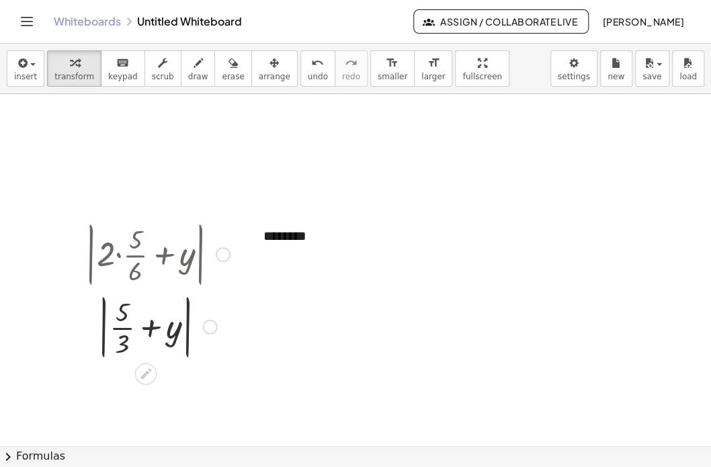
click at [124, 255] on div at bounding box center [158, 253] width 158 height 73
drag, startPoint x: 161, startPoint y: 262, endPoint x: 82, endPoint y: 263, distance: 79.3
click at [82, 263] on div at bounding box center [75, 289] width 20 height 151
click at [222, 252] on div at bounding box center [223, 254] width 15 height 15
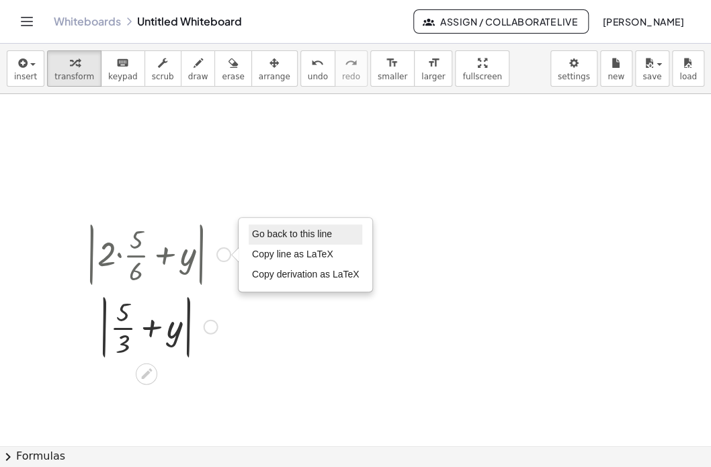
click at [309, 230] on span "Go back to this line" at bounding box center [292, 234] width 80 height 11
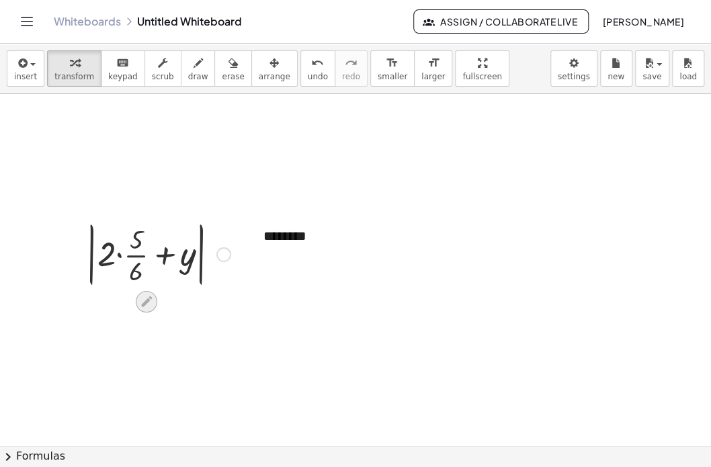
click at [147, 298] on icon at bounding box center [146, 301] width 11 height 11
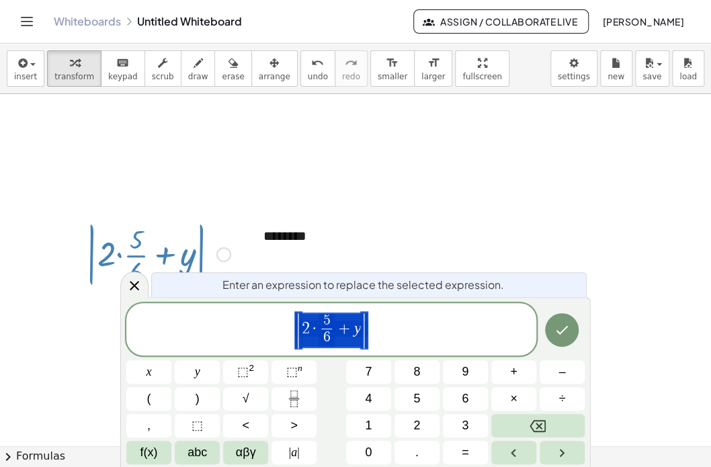
click at [407, 228] on div at bounding box center [355, 214] width 711 height 705
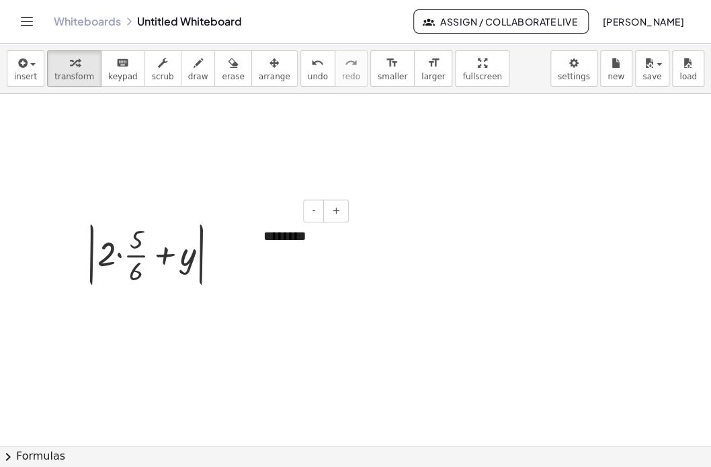
click at [269, 239] on div "********" at bounding box center [301, 236] width 102 height 46
click at [263, 235] on div at bounding box center [256, 236] width 13 height 46
click at [226, 255] on div "Go back to this line Copy line as LaTeX Copy derivation as LaTeX" at bounding box center [223, 254] width 15 height 15
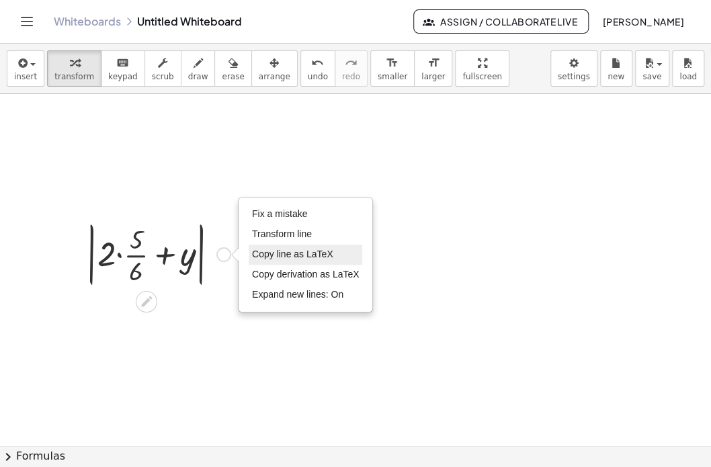
click at [276, 252] on span "Copy line as LaTeX" at bounding box center [292, 254] width 81 height 11
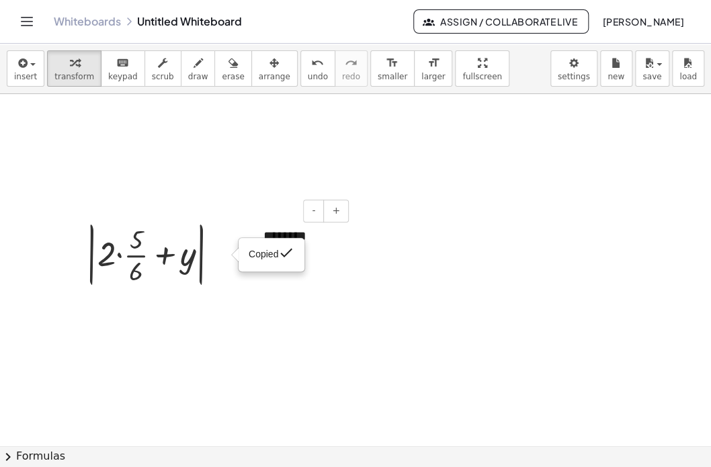
click at [312, 234] on div "********" at bounding box center [301, 236] width 102 height 46
click at [264, 236] on div "********" at bounding box center [301, 236] width 102 height 46
click at [346, 305] on div "**********" at bounding box center [301, 265] width 102 height 104
click at [409, 279] on div at bounding box center [355, 214] width 711 height 705
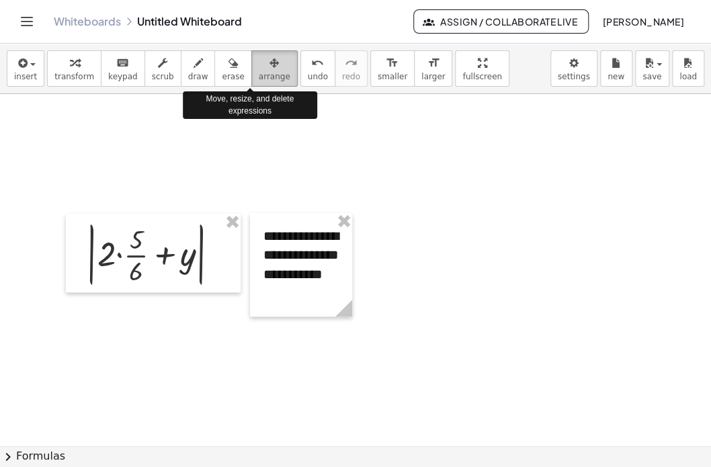
click at [270, 67] on icon "button" at bounding box center [274, 63] width 9 height 16
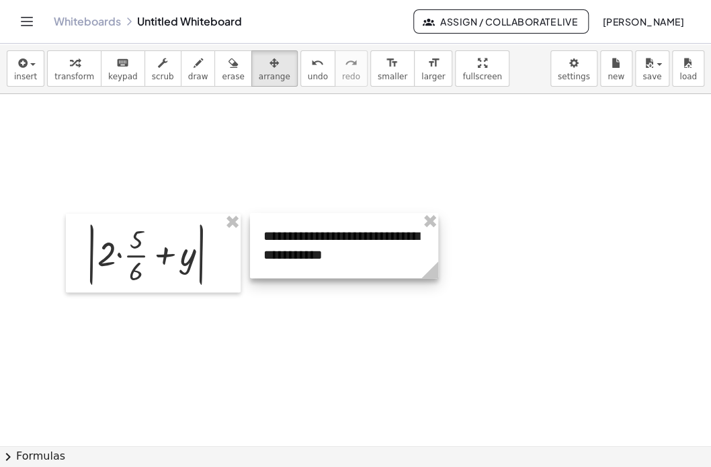
drag, startPoint x: 347, startPoint y: 312, endPoint x: 434, endPoint y: 272, distance: 95.6
click at [434, 272] on icon at bounding box center [430, 270] width 17 height 17
click at [387, 251] on div at bounding box center [344, 245] width 189 height 65
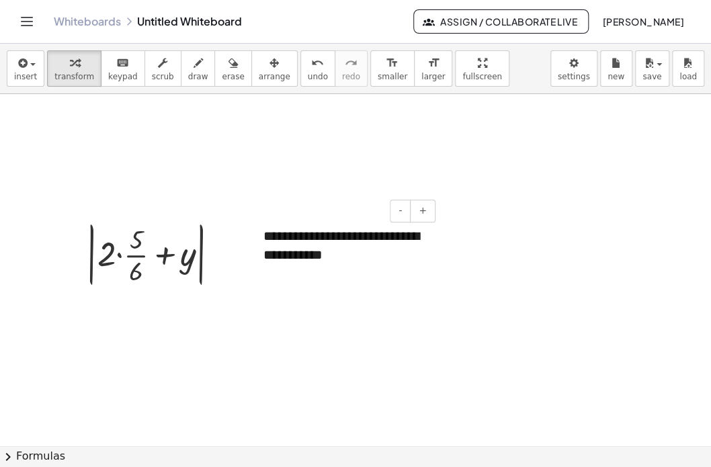
drag, startPoint x: 73, startPoint y: 63, endPoint x: 336, endPoint y: 253, distance: 325.0
click at [336, 253] on div "**********" at bounding box center [355, 256] width 711 height 424
drag, startPoint x: 356, startPoint y: 259, endPoint x: 313, endPoint y: 260, distance: 43.0
click at [313, 260] on div "**********" at bounding box center [344, 245] width 189 height 65
click at [312, 335] on div at bounding box center [355, 214] width 711 height 705
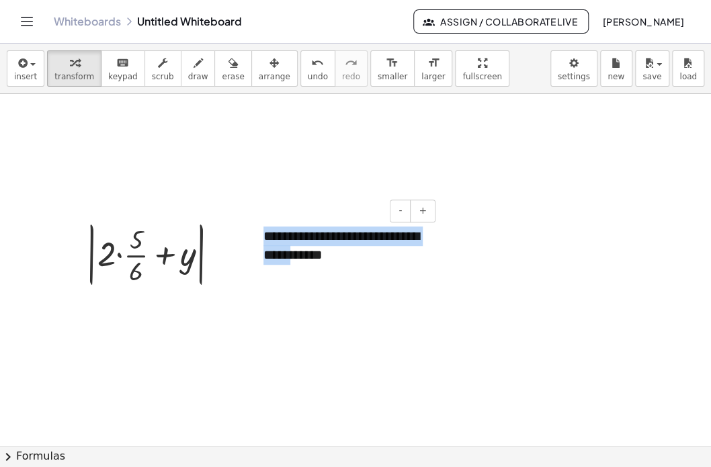
drag, startPoint x: 344, startPoint y: 260, endPoint x: 253, endPoint y: 228, distance: 97.0
click at [253, 228] on div "**********" at bounding box center [344, 245] width 189 height 65
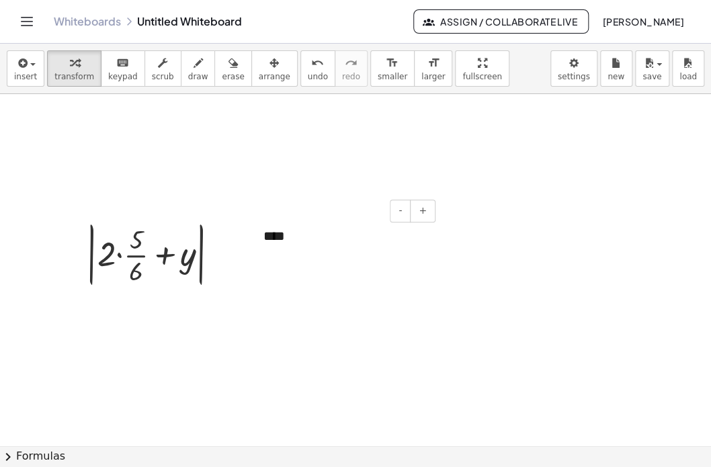
click at [331, 212] on div "- +" at bounding box center [341, 211] width 189 height 23
click at [299, 147] on div at bounding box center [355, 214] width 711 height 705
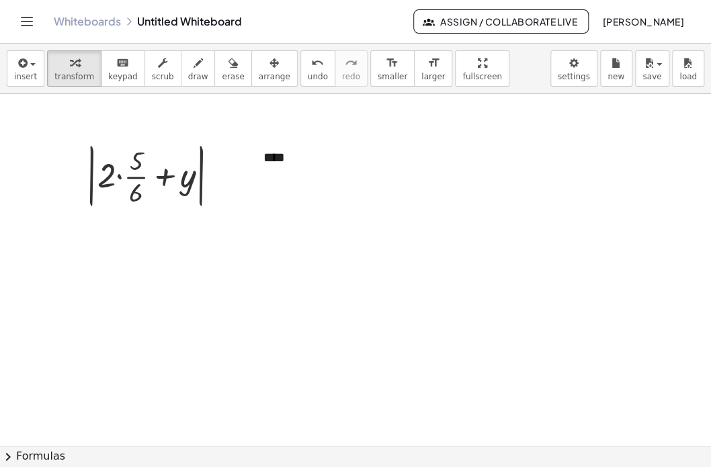
scroll to position [312, 0]
click at [155, 177] on div at bounding box center [158, 174] width 158 height 73
click at [223, 176] on div "Copied done" at bounding box center [223, 175] width 15 height 15
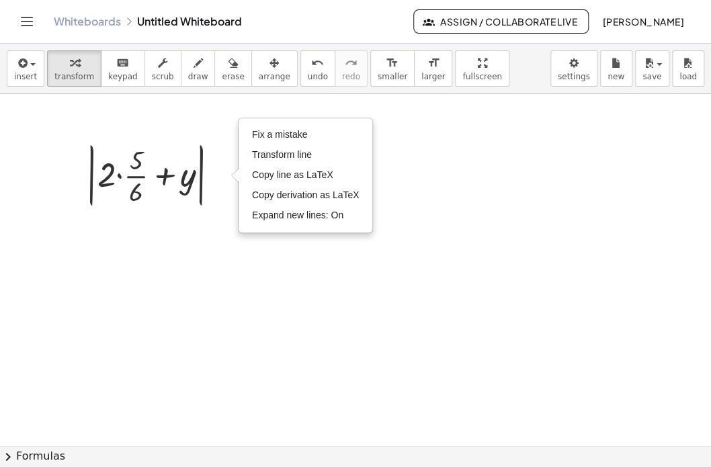
click at [200, 279] on div at bounding box center [355, 134] width 711 height 705
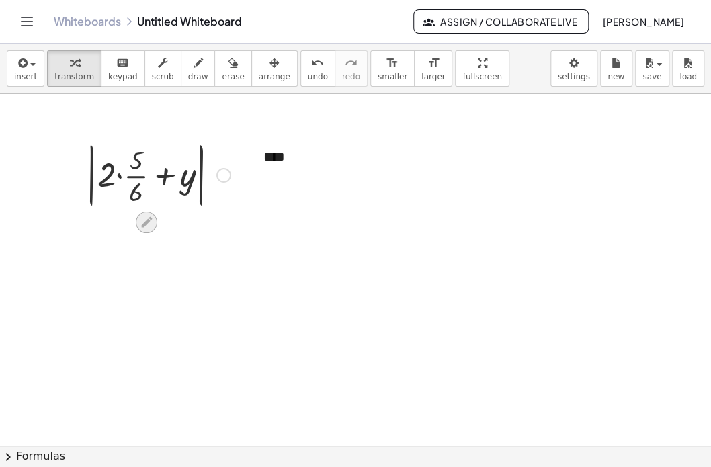
click at [146, 223] on icon at bounding box center [146, 222] width 11 height 11
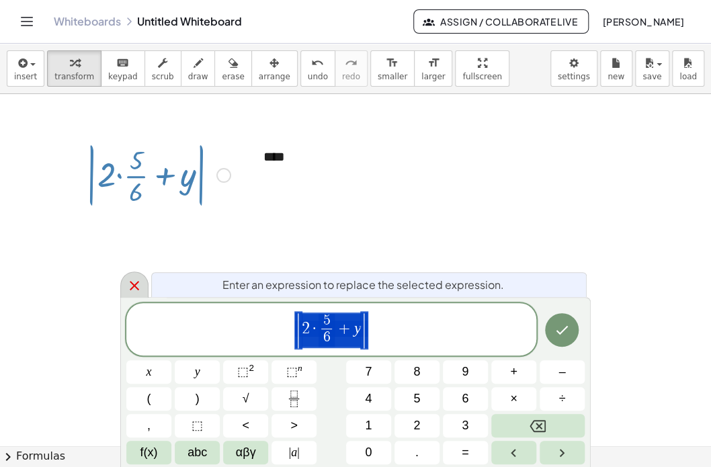
click at [132, 284] on icon at bounding box center [134, 285] width 9 height 9
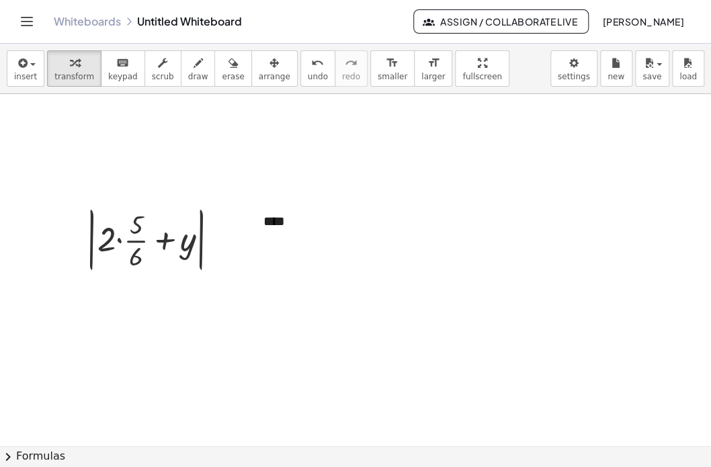
scroll to position [247, 0]
click at [177, 271] on div at bounding box center [158, 238] width 158 height 73
click at [91, 326] on div at bounding box center [355, 199] width 711 height 705
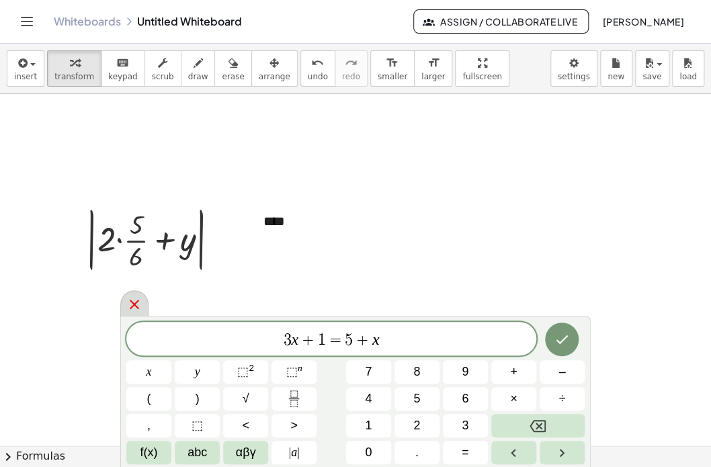
click at [135, 298] on icon at bounding box center [134, 304] width 16 height 16
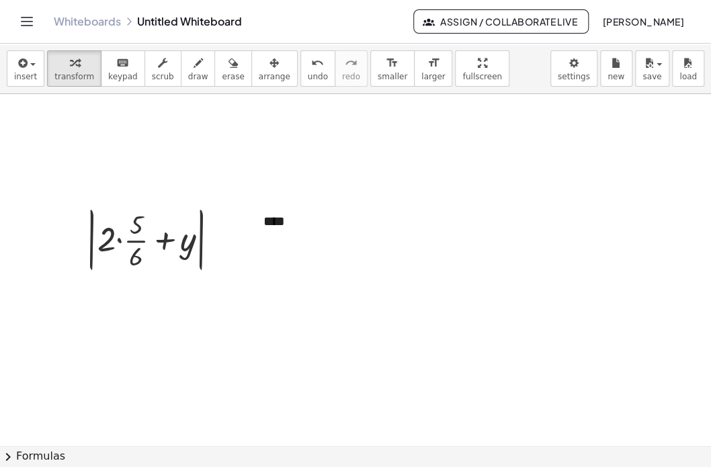
click at [25, 19] on icon "Toggle navigation" at bounding box center [27, 21] width 16 height 16
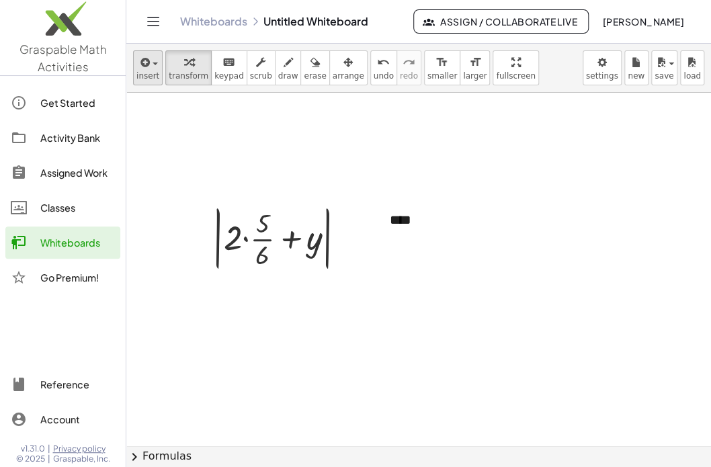
drag, startPoint x: 224, startPoint y: 152, endPoint x: 143, endPoint y: 67, distance: 117.5
click at [143, 67] on div "insert select one: Math Expression Function Text Youtube Video Graphing Geometr…" at bounding box center [418, 256] width 585 height 424
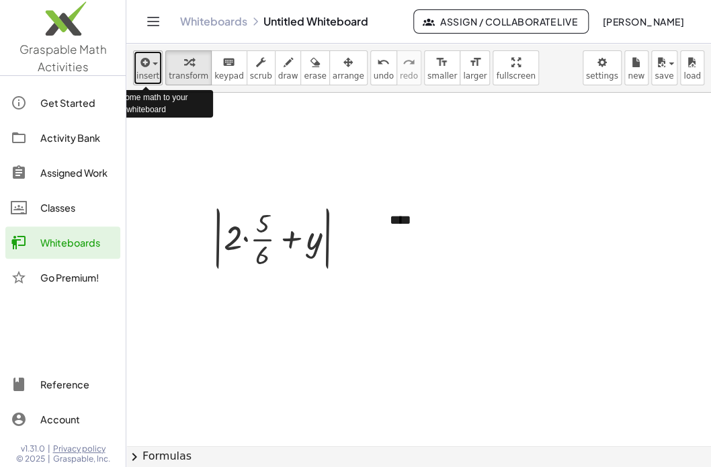
click at [143, 67] on icon "button" at bounding box center [144, 62] width 12 height 16
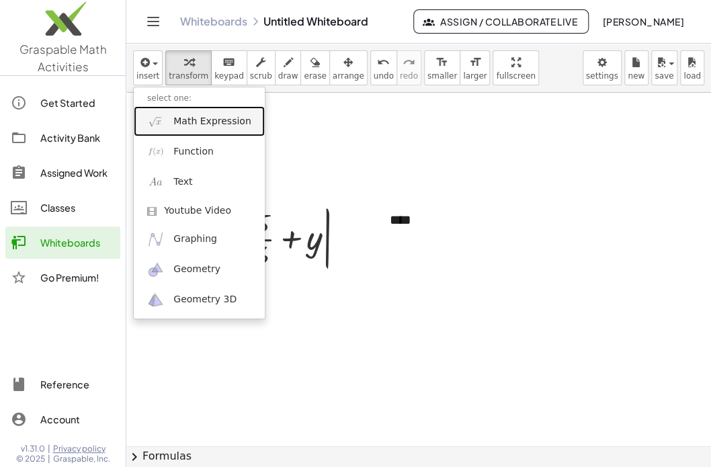
click at [207, 118] on span "Math Expression" at bounding box center [211, 121] width 77 height 13
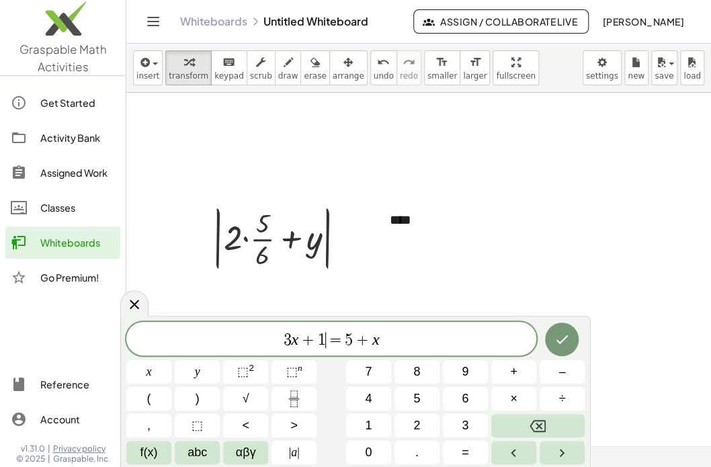
click at [325, 340] on span "3 x + 1 ​ = 5 + x" at bounding box center [331, 340] width 410 height 19
drag, startPoint x: 387, startPoint y: 341, endPoint x: 114, endPoint y: 336, distance: 273.0
click at [114, 336] on body "Graspable Math Activities Get Started Activity Bank Assigned Work Classes White…" at bounding box center [355, 233] width 711 height 467
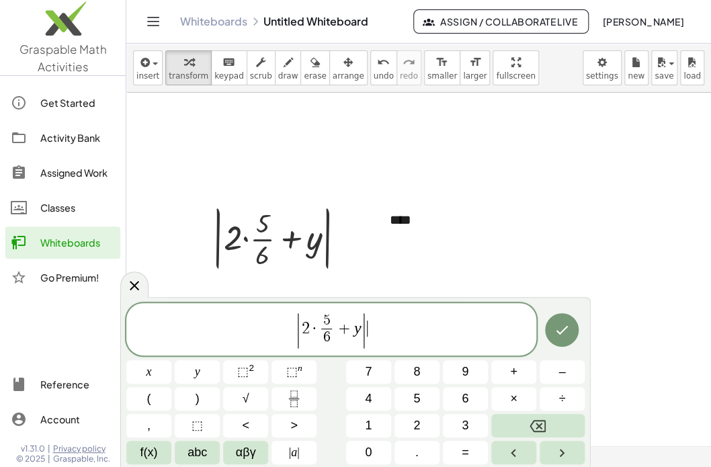
click at [357, 330] on var "y" at bounding box center [357, 327] width 7 height 17
click at [563, 328] on icon "Done" at bounding box center [562, 330] width 16 height 16
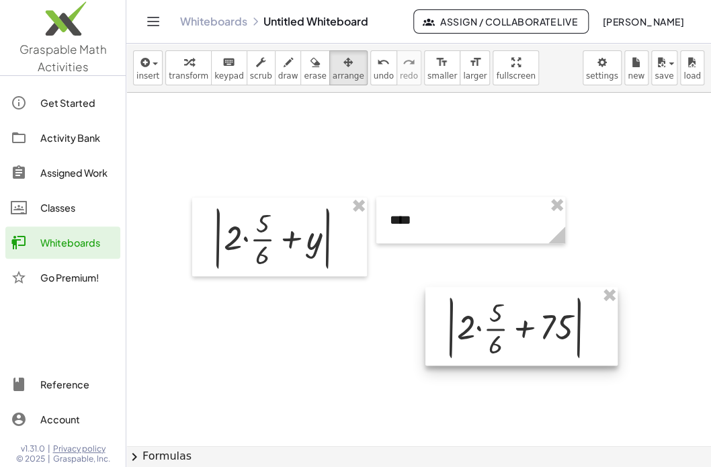
drag, startPoint x: 321, startPoint y: 71, endPoint x: 534, endPoint y: 303, distance: 315.0
click at [534, 303] on div "insert select one: Math Expression Function Text Youtube Video Graphing Geometr…" at bounding box center [418, 256] width 585 height 424
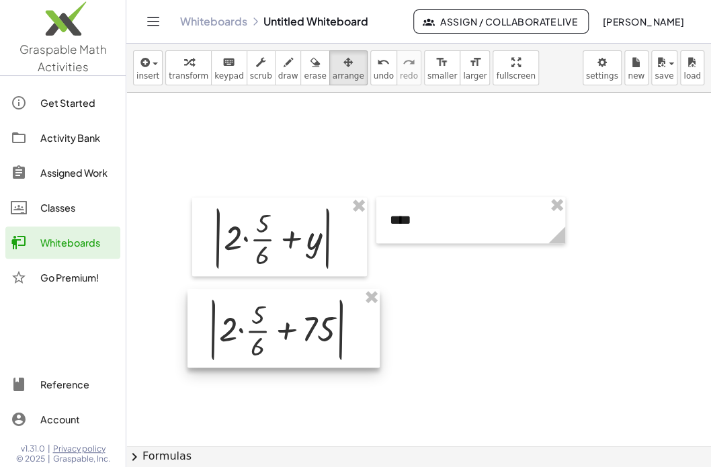
drag, startPoint x: 534, startPoint y: 303, endPoint x: 294, endPoint y: 303, distance: 240.0
click at [294, 303] on div at bounding box center [284, 328] width 192 height 79
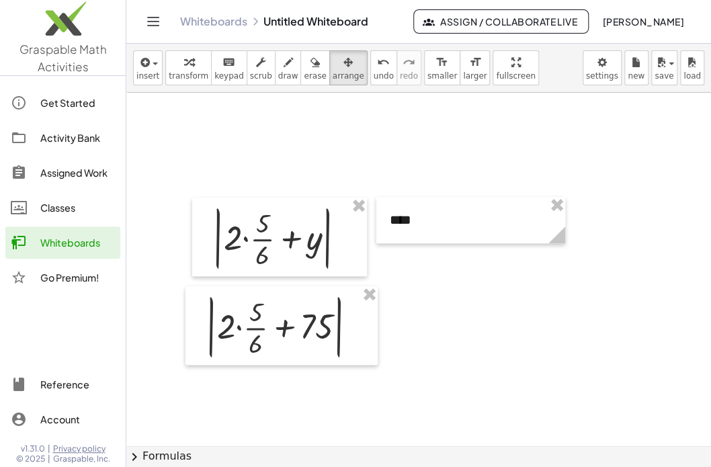
click at [444, 284] on div at bounding box center [418, 198] width 585 height 706
drag, startPoint x: 554, startPoint y: 237, endPoint x: 438, endPoint y: 245, distance: 115.9
click at [438, 245] on g at bounding box center [444, 238] width 24 height 24
click at [444, 288] on div at bounding box center [418, 198] width 585 height 706
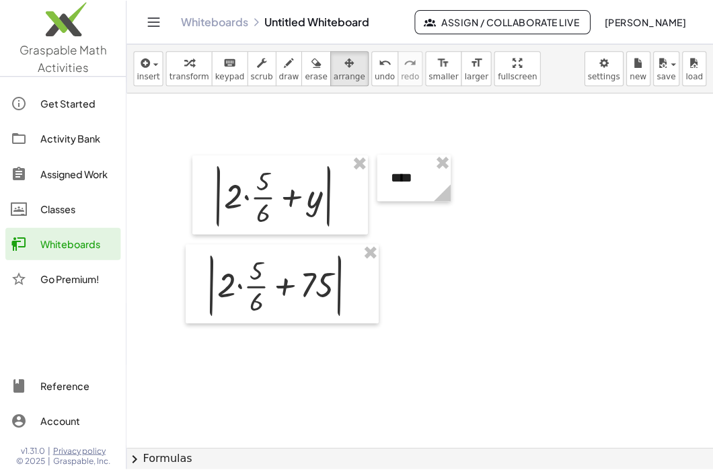
scroll to position [301, 0]
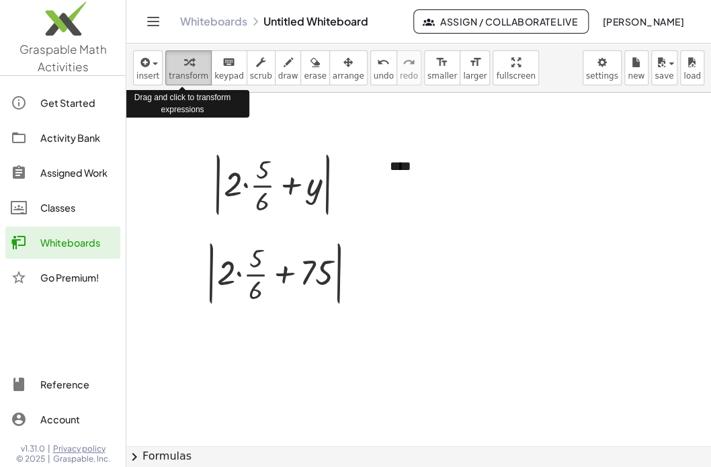
click at [184, 65] on icon "button" at bounding box center [188, 62] width 9 height 16
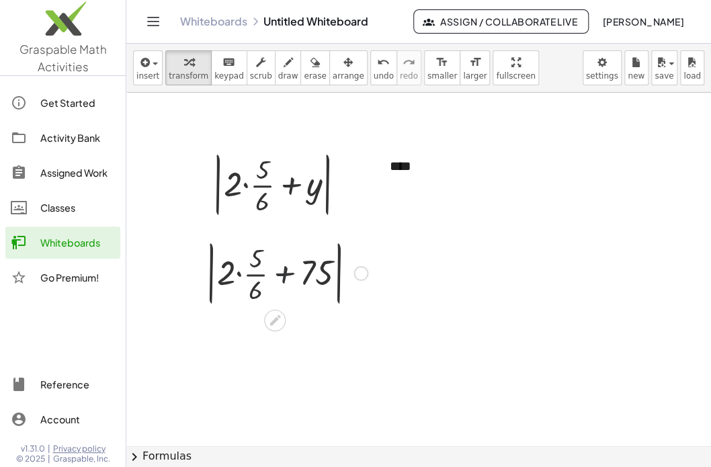
click at [286, 274] on div at bounding box center [286, 272] width 175 height 73
drag, startPoint x: 307, startPoint y: 271, endPoint x: 428, endPoint y: 271, distance: 121.0
click at [428, 271] on div "+ · k · 3 − 9 = 12 Fix a mistake Transform line Copy line as LaTeX Copy derivat…" at bounding box center [418, 145] width 585 height 706
drag, startPoint x: 311, startPoint y: 270, endPoint x: 312, endPoint y: 251, distance: 18.2
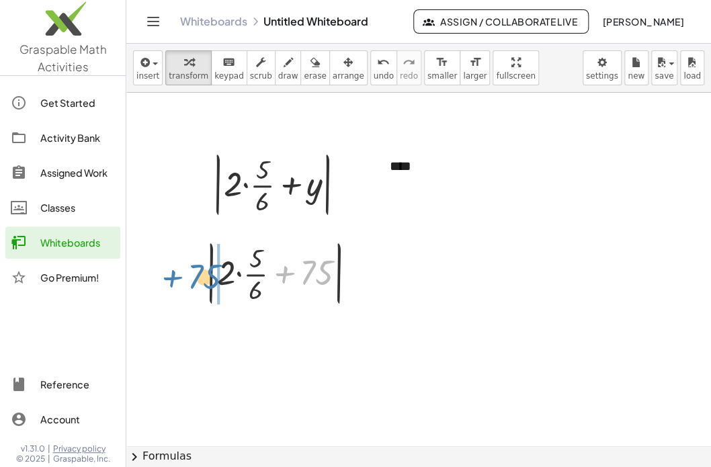
click at [312, 251] on div at bounding box center [286, 272] width 175 height 73
drag, startPoint x: 222, startPoint y: 272, endPoint x: 258, endPoint y: 300, distance: 46.4
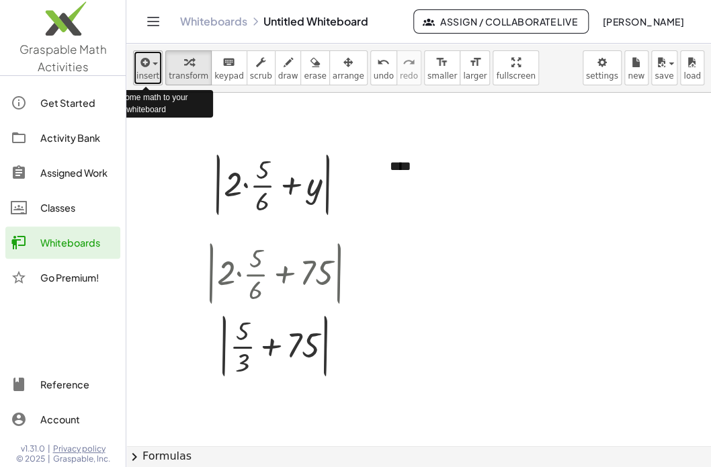
click at [143, 72] on button "insert" at bounding box center [148, 67] width 30 height 35
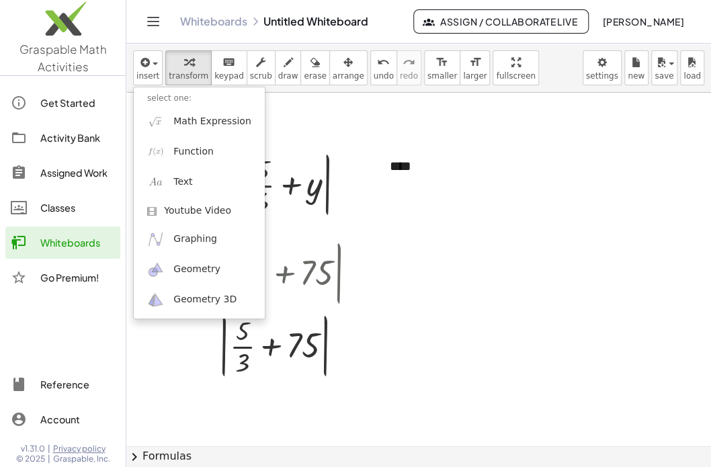
click at [150, 23] on icon "Toggle navigation" at bounding box center [153, 21] width 16 height 16
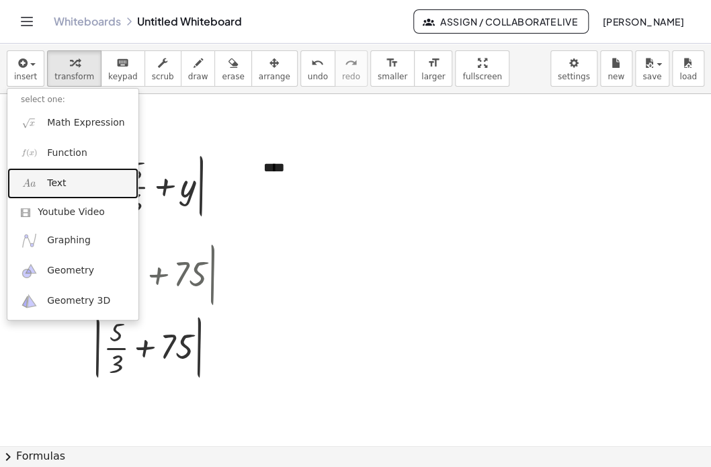
click at [58, 184] on span "Text" at bounding box center [56, 183] width 19 height 13
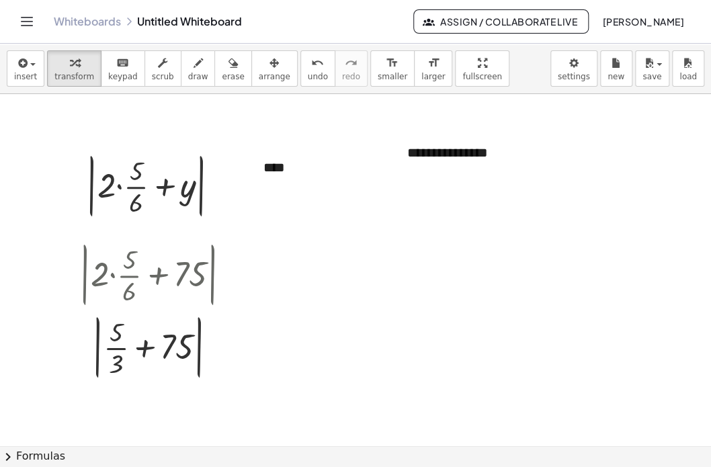
click at [437, 212] on div at bounding box center [355, 145] width 711 height 705
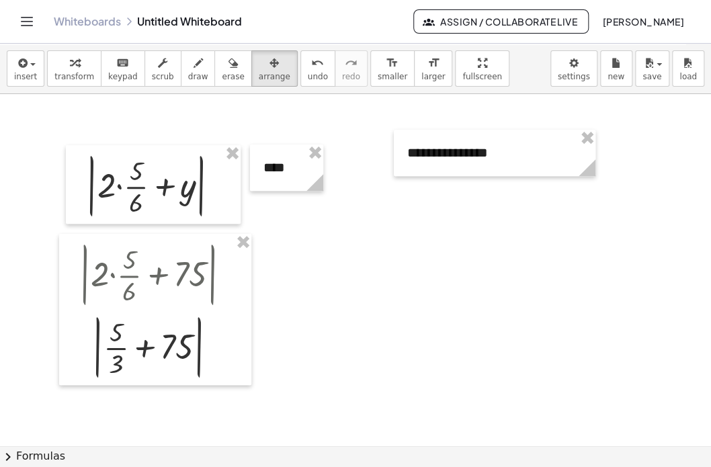
drag, startPoint x: 249, startPoint y: 69, endPoint x: 338, endPoint y: 266, distance: 215.4
click at [338, 266] on div "**********" at bounding box center [355, 256] width 711 height 424
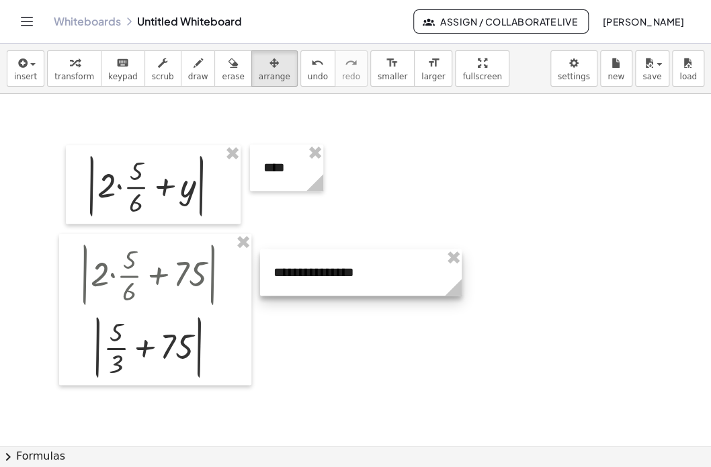
drag, startPoint x: 465, startPoint y: 153, endPoint x: 331, endPoint y: 272, distance: 179.5
click at [331, 272] on div at bounding box center [361, 272] width 202 height 46
drag, startPoint x: 457, startPoint y: 288, endPoint x: 384, endPoint y: 282, distance: 73.5
click at [384, 282] on icon at bounding box center [380, 287] width 17 height 17
click at [465, 239] on div at bounding box center [355, 145] width 711 height 705
